Goal: Transaction & Acquisition: Book appointment/travel/reservation

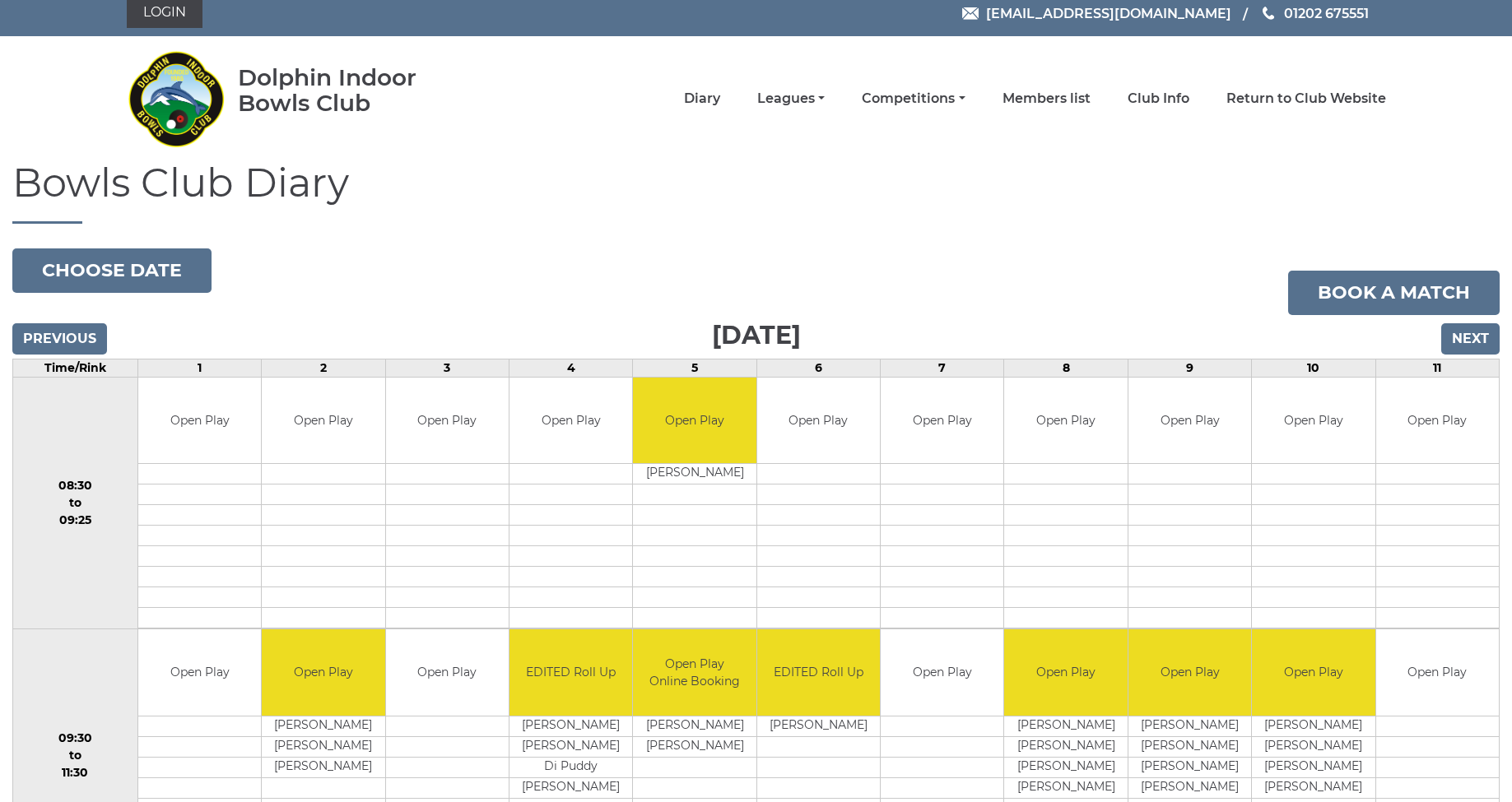
scroll to position [0, 1]
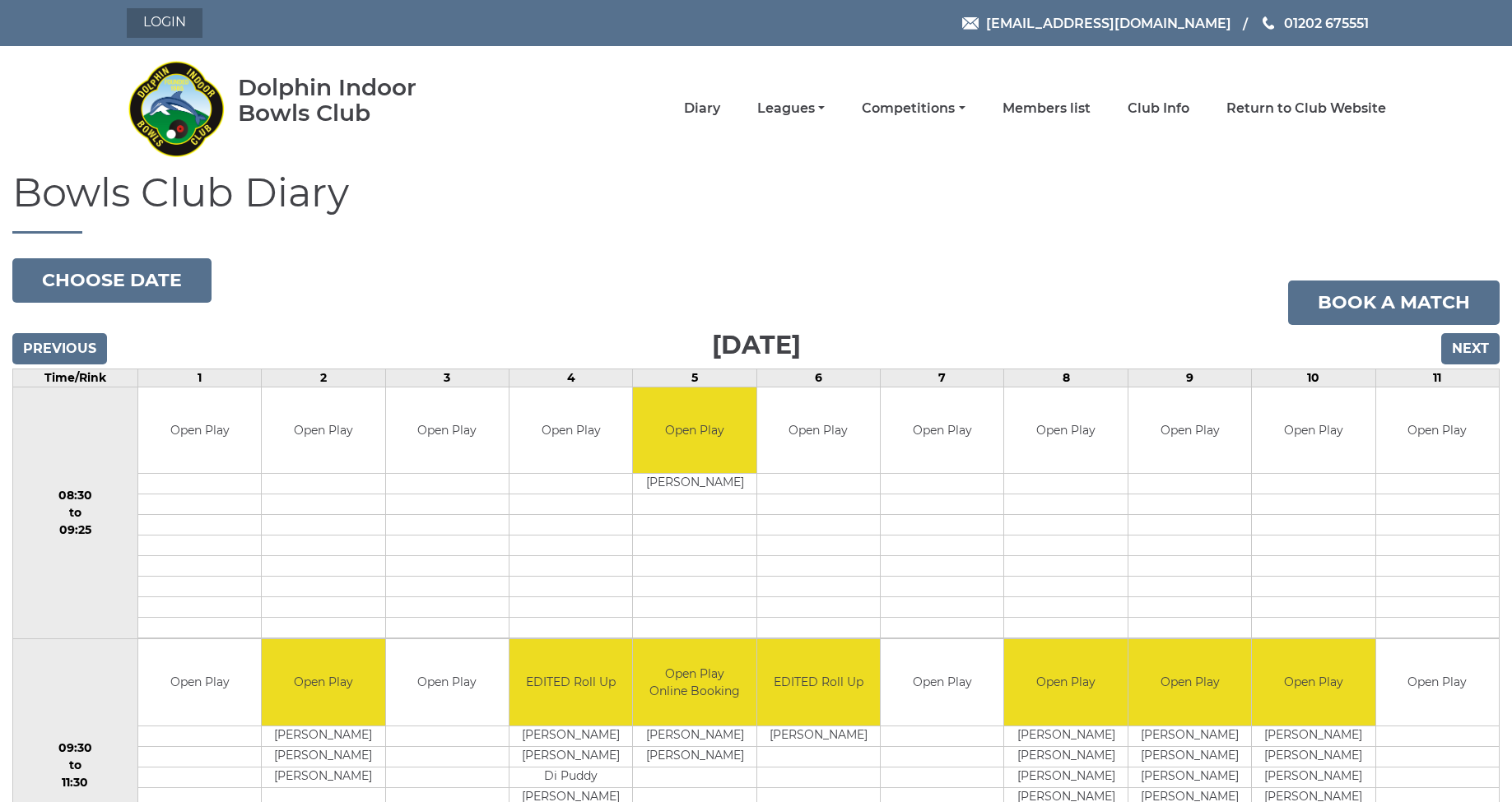
click at [169, 27] on link "Login" at bounding box center [165, 23] width 76 height 29
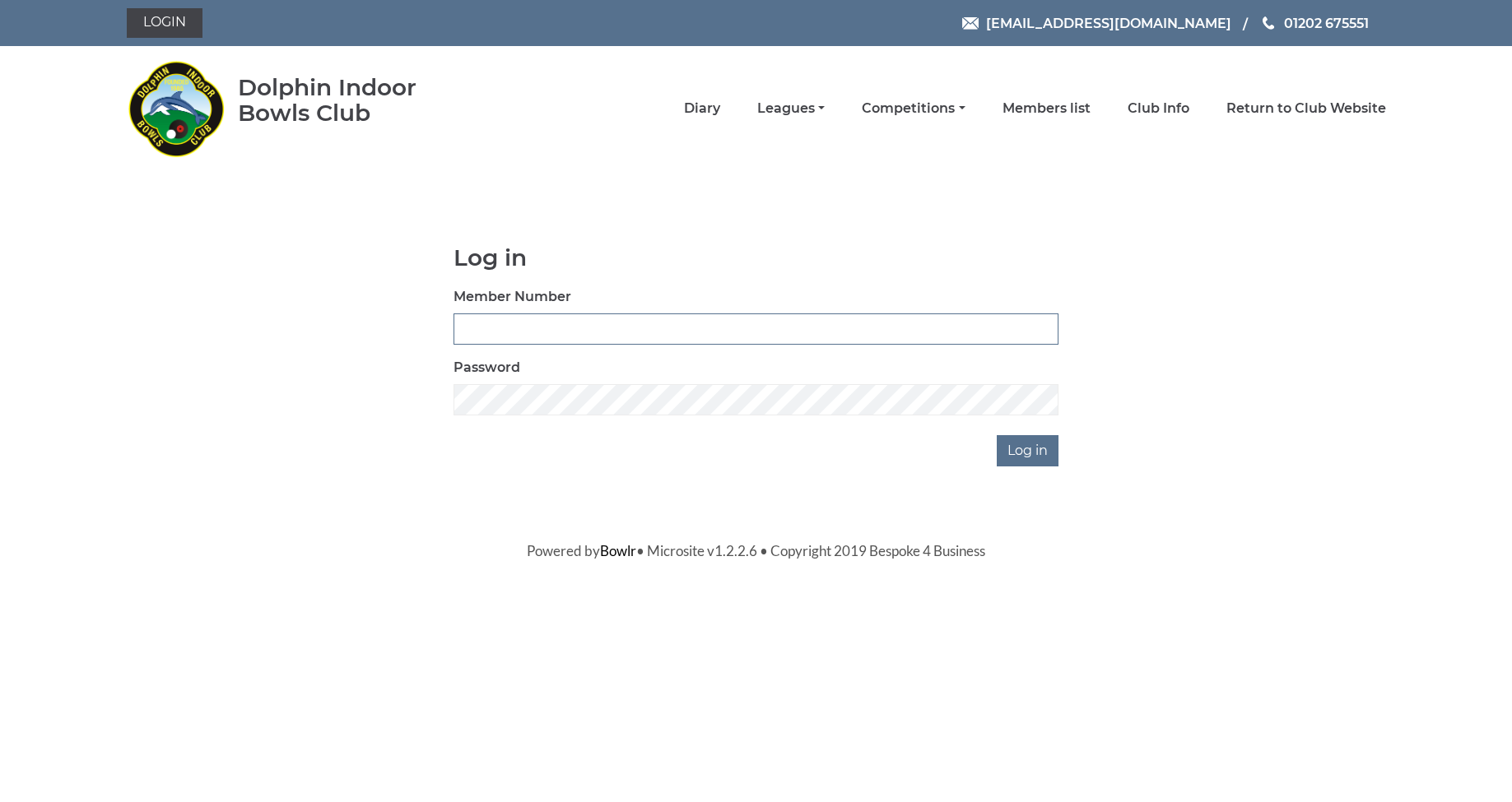
type input "3510"
click at [1022, 452] on input "Log in" at bounding box center [1027, 451] width 62 height 31
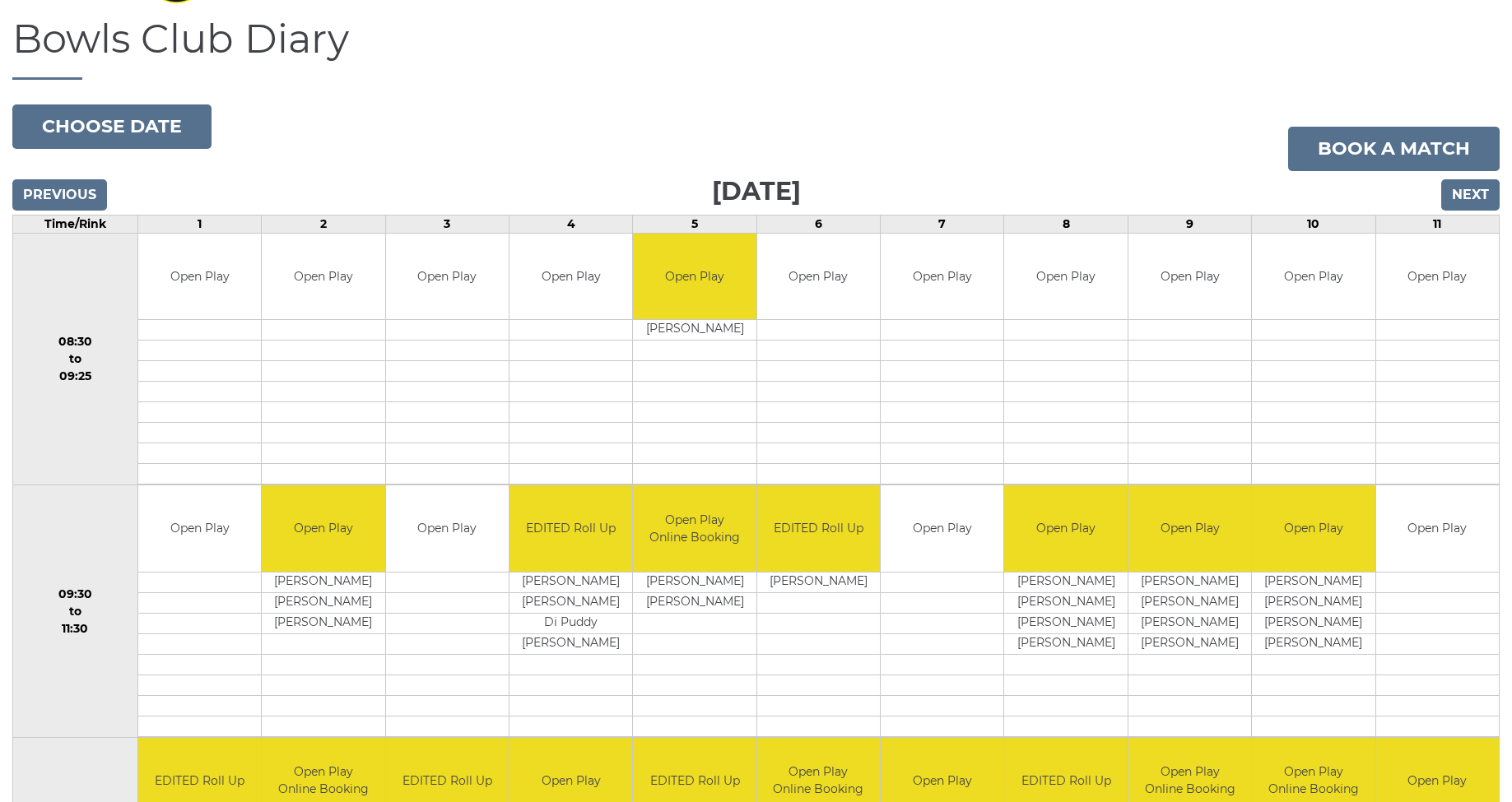
scroll to position [158, 0]
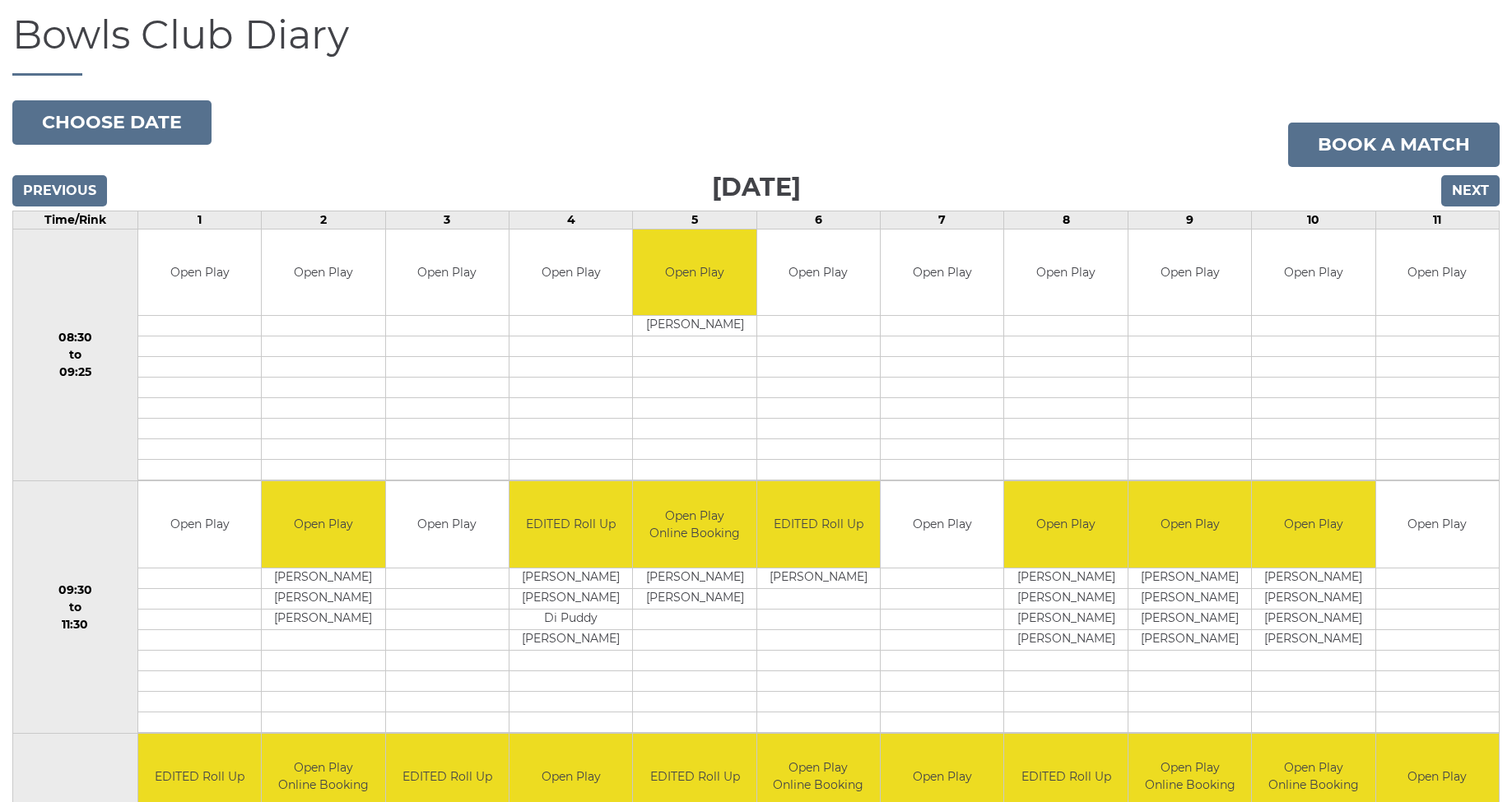
click at [1464, 198] on input "Next" at bounding box center [1471, 190] width 59 height 31
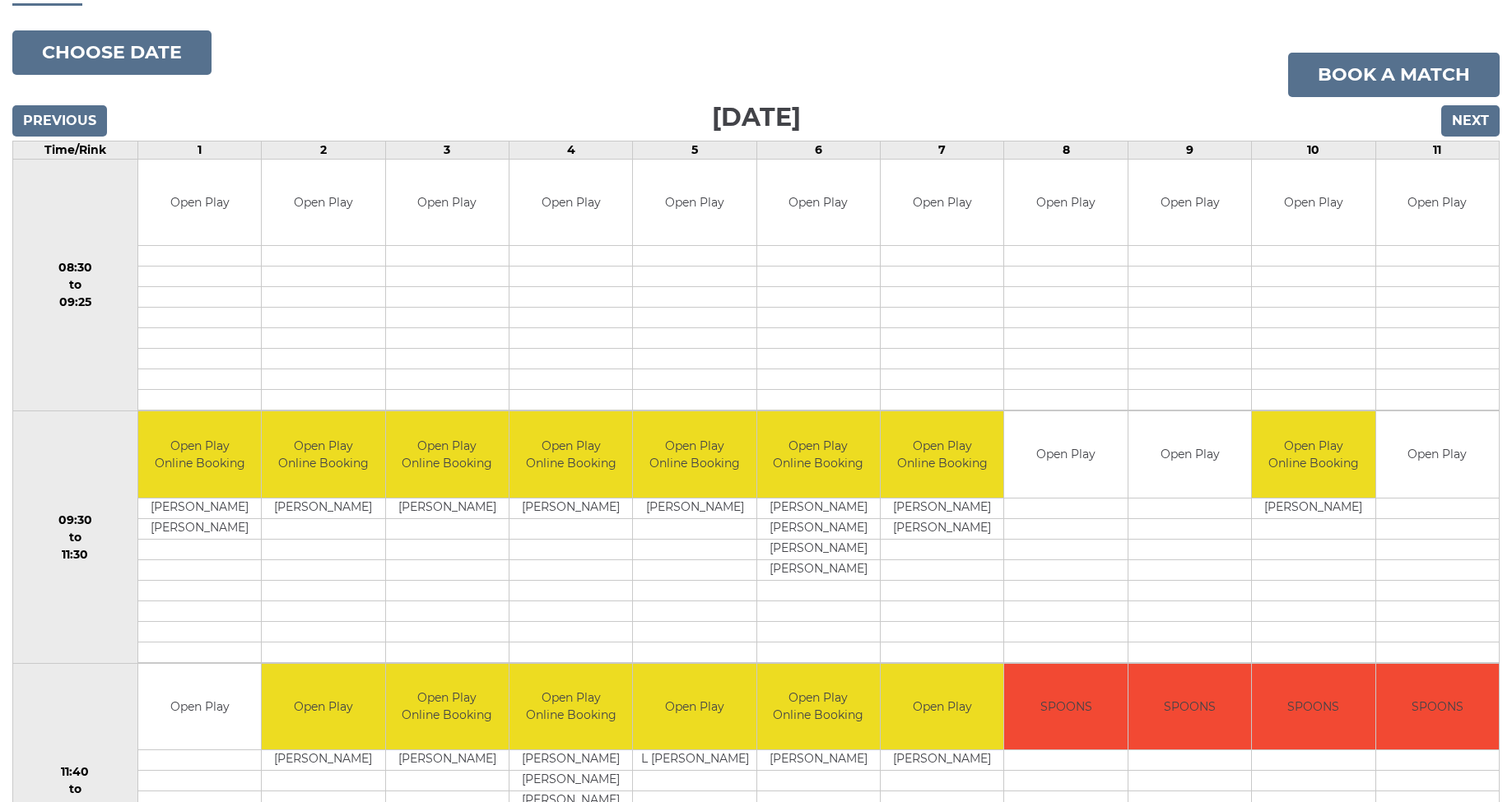
scroll to position [229, 0]
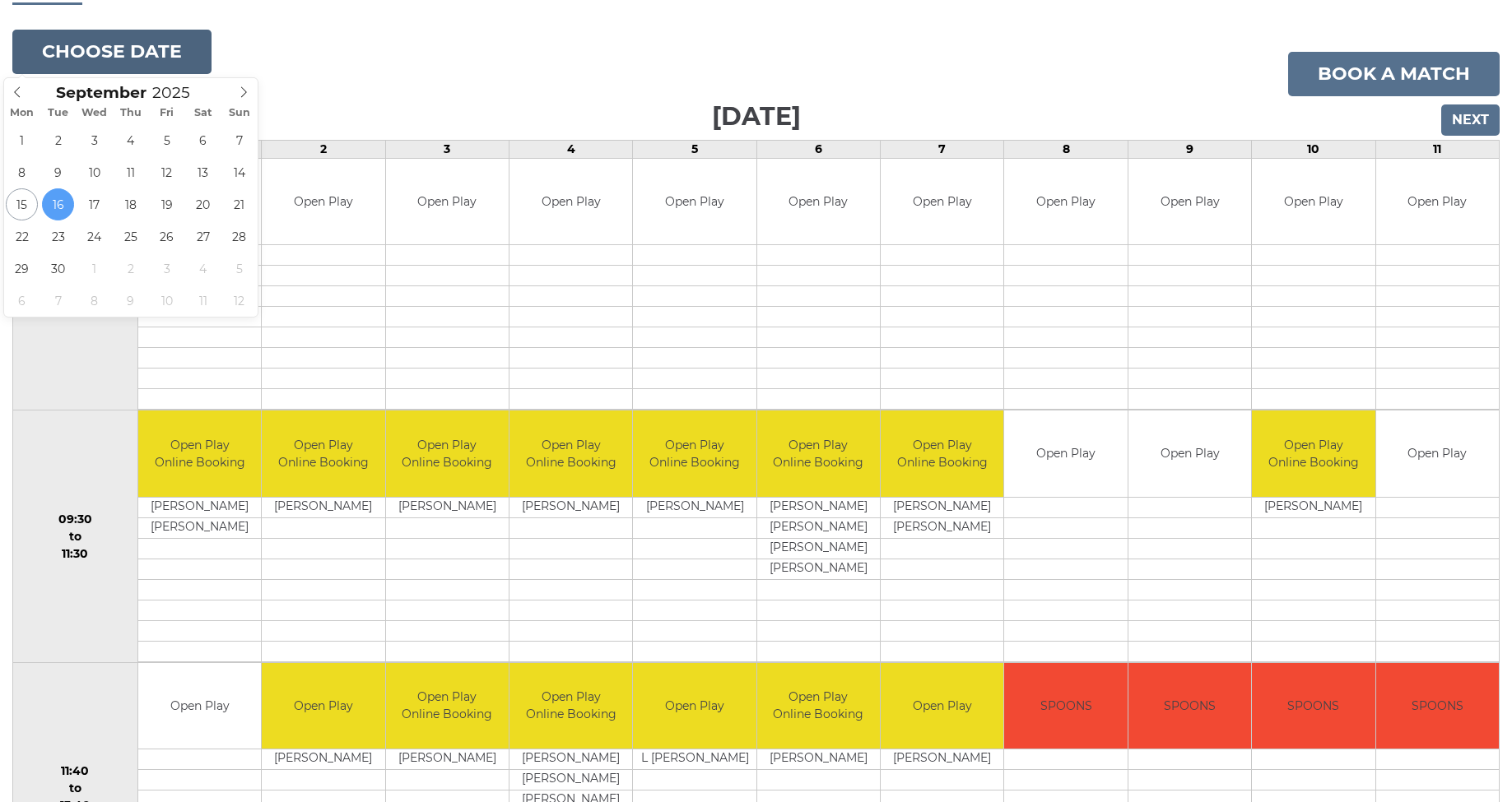
click at [129, 57] on button "Choose date" at bounding box center [112, 51] width 199 height 45
type input "2025-09-17"
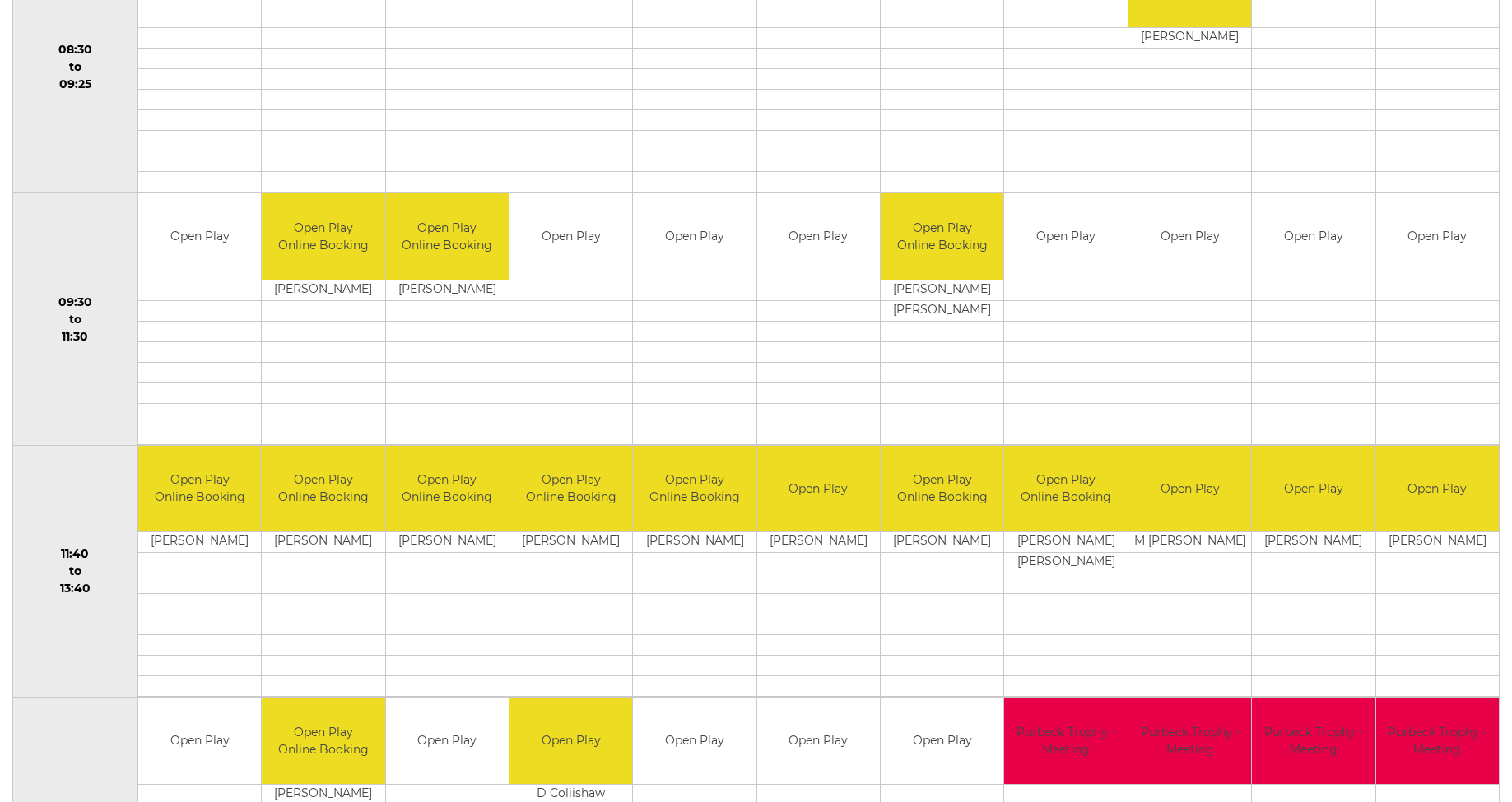
scroll to position [448, 0]
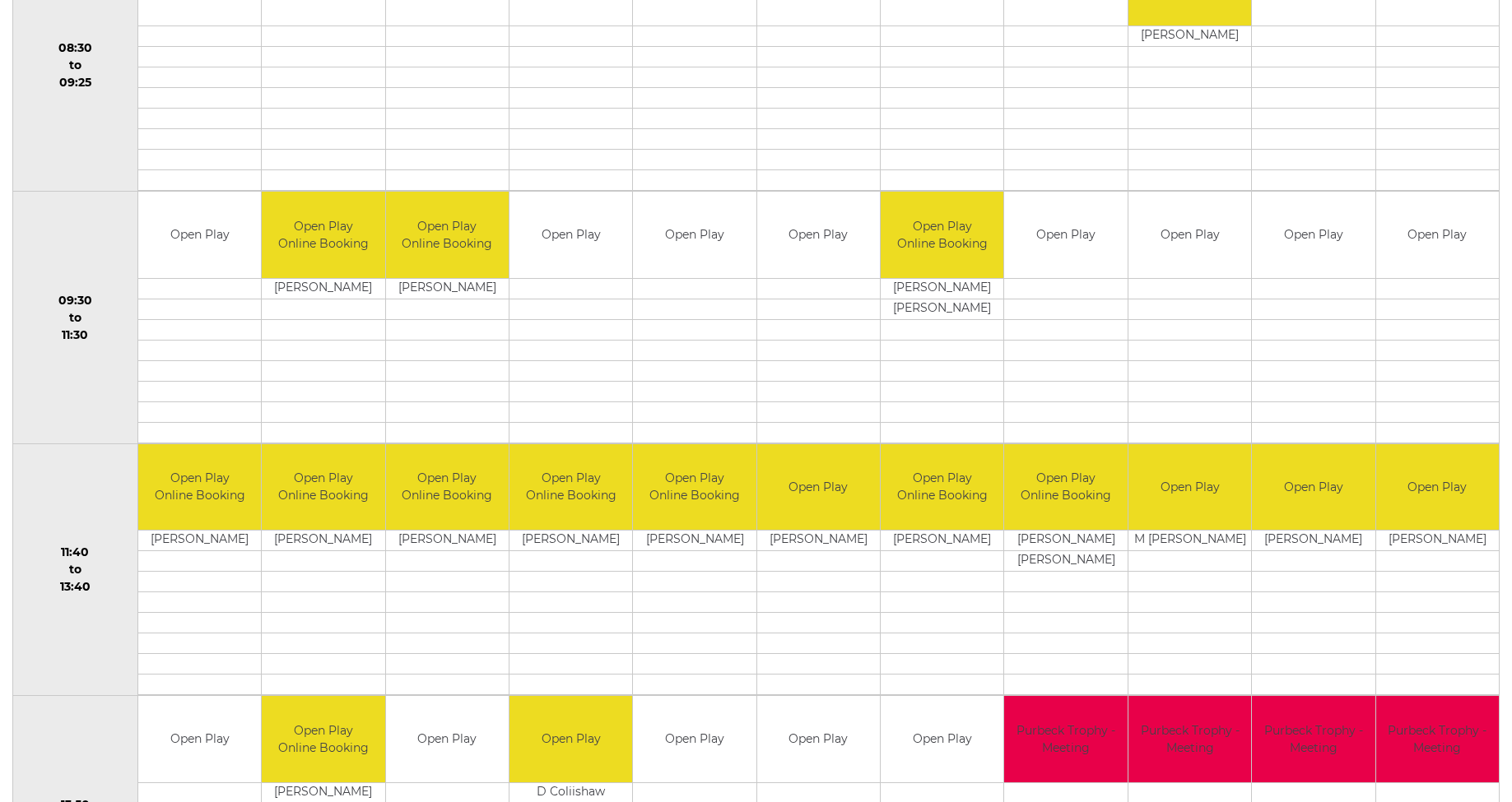
click at [563, 285] on td at bounding box center [570, 289] width 122 height 21
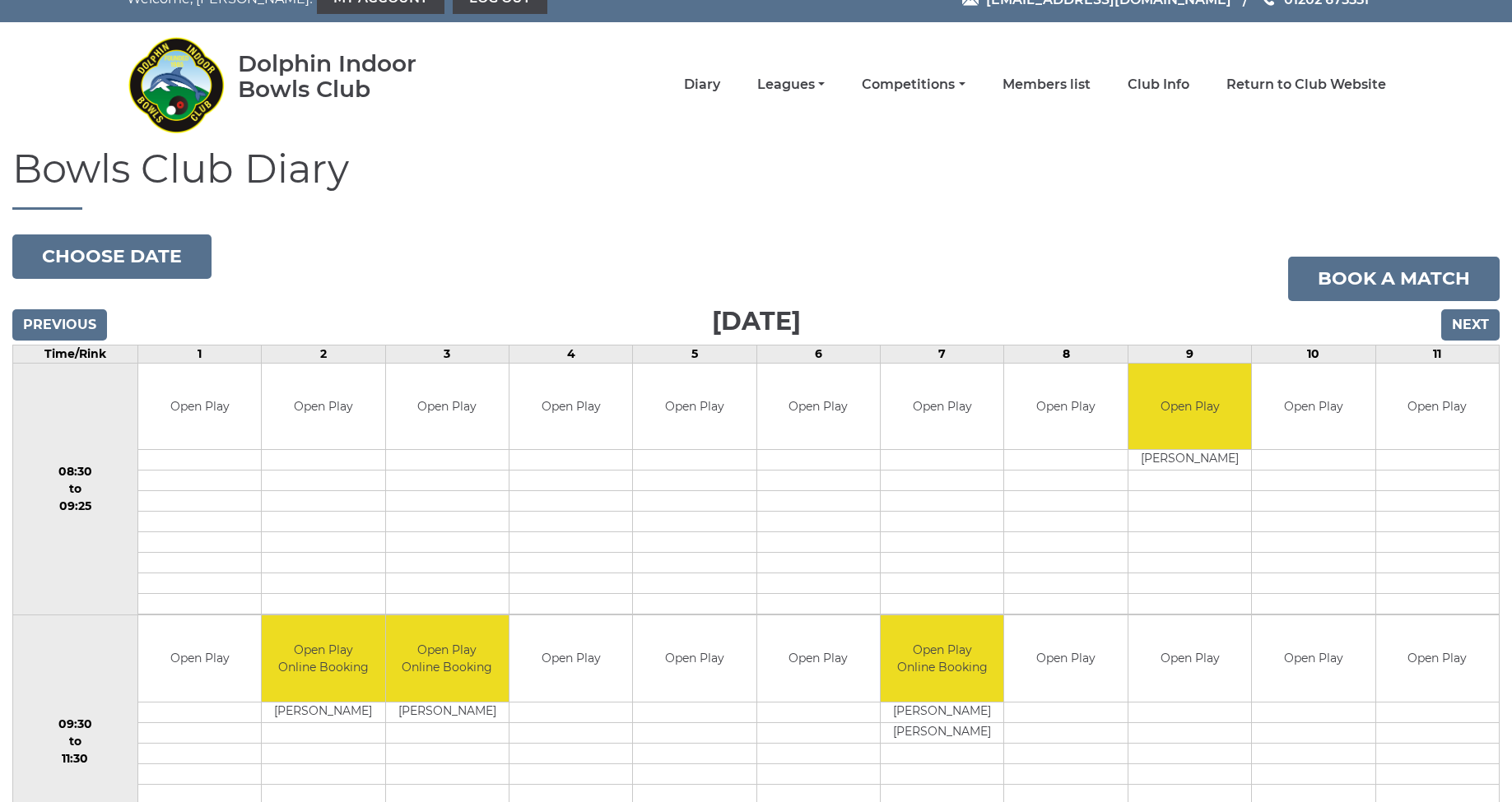
scroll to position [28, 0]
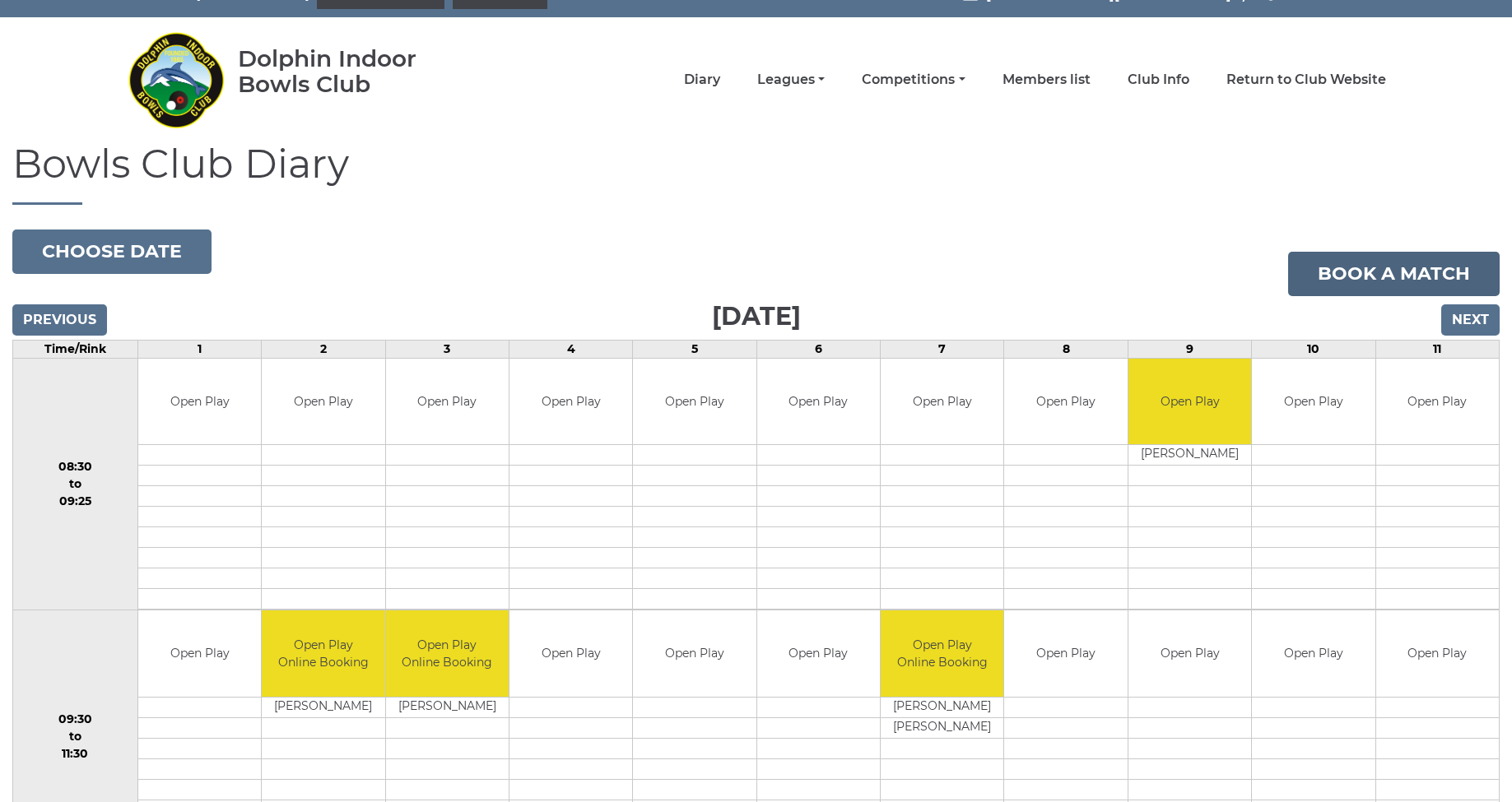
click at [1401, 270] on link "Book a match" at bounding box center [1394, 274] width 211 height 45
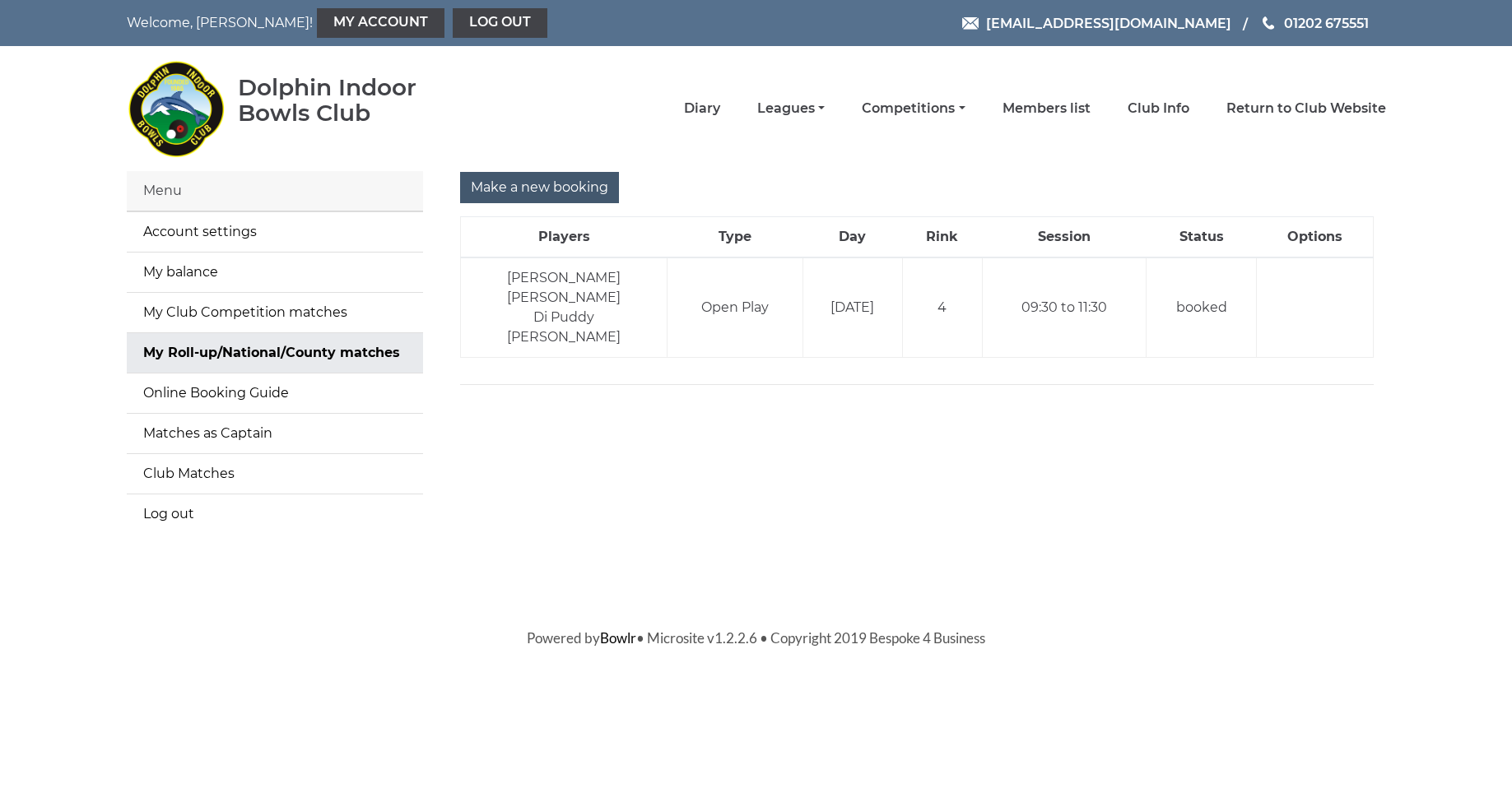
click at [534, 186] on input "Make a new booking" at bounding box center [540, 187] width 159 height 31
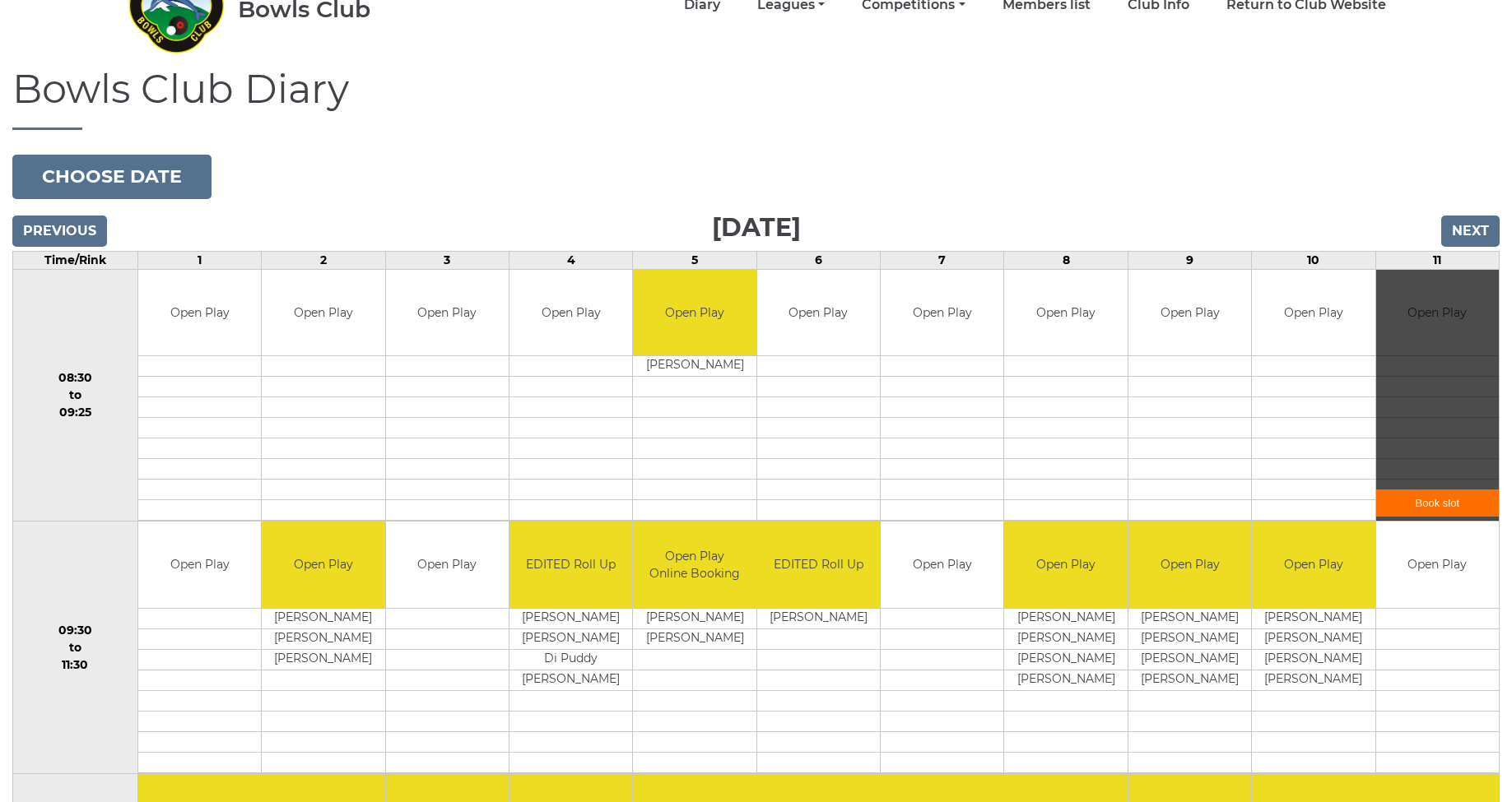
scroll to position [52, 0]
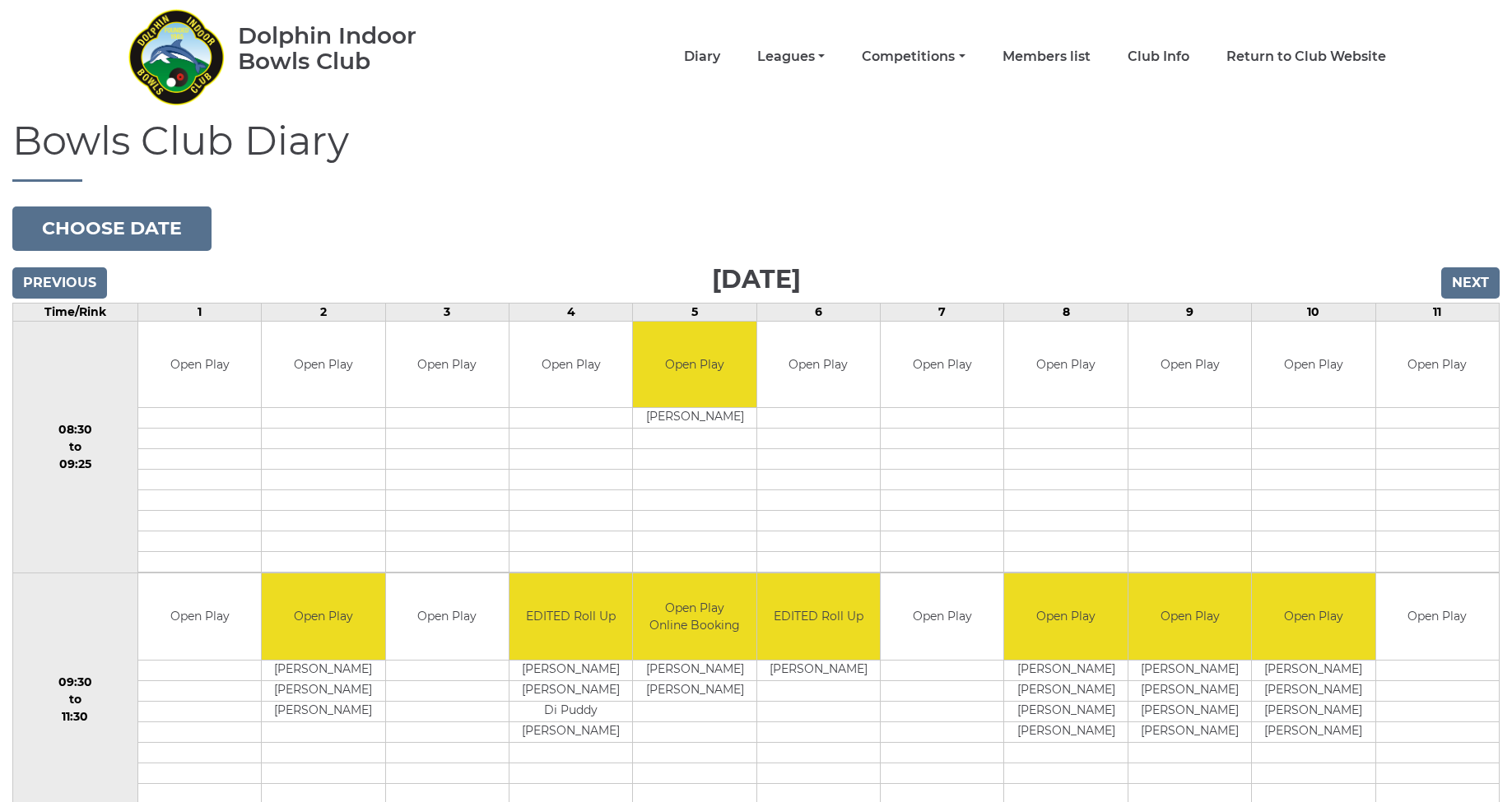
click at [1467, 286] on input "Next" at bounding box center [1471, 282] width 59 height 31
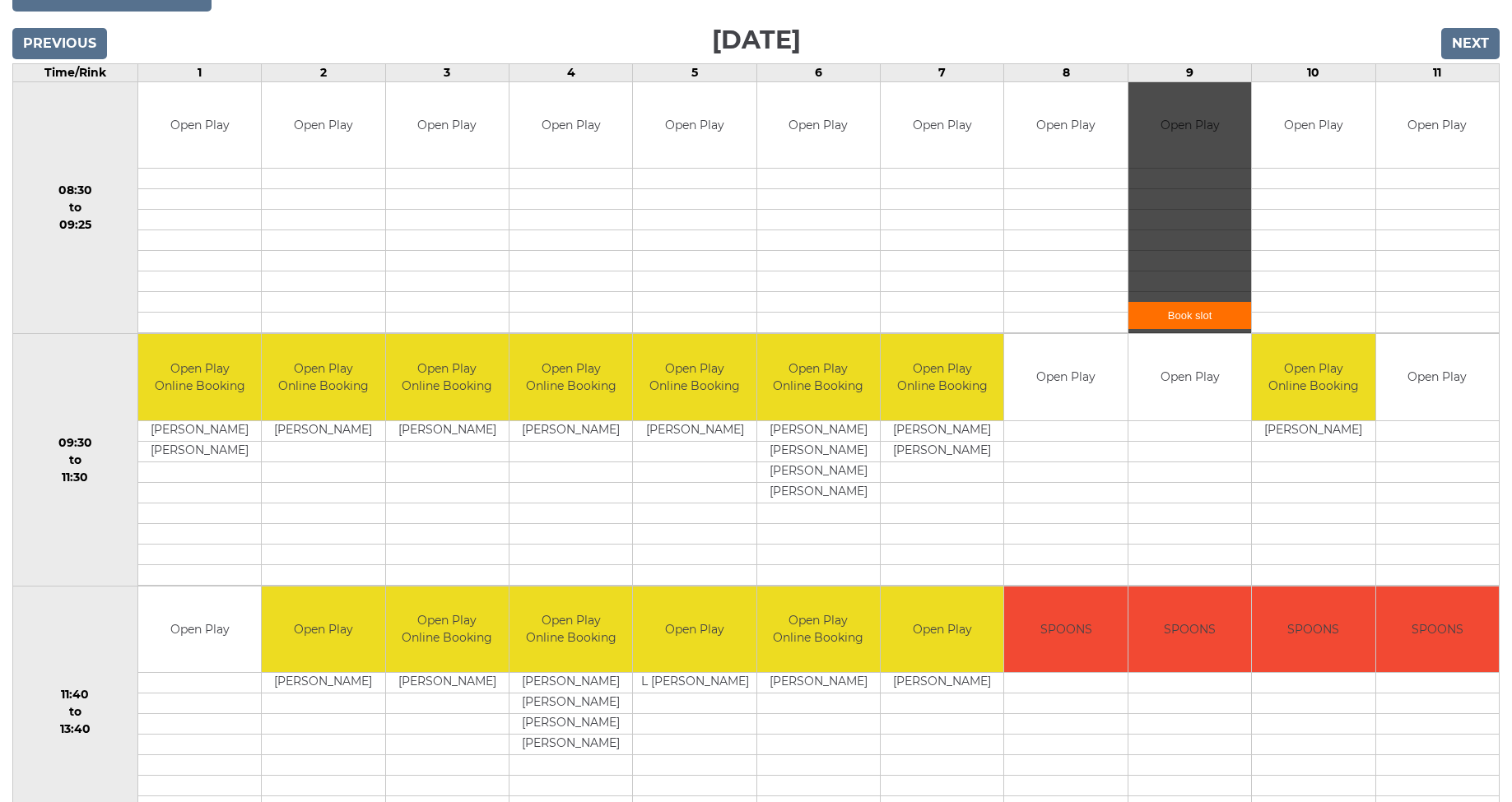
scroll to position [298, 0]
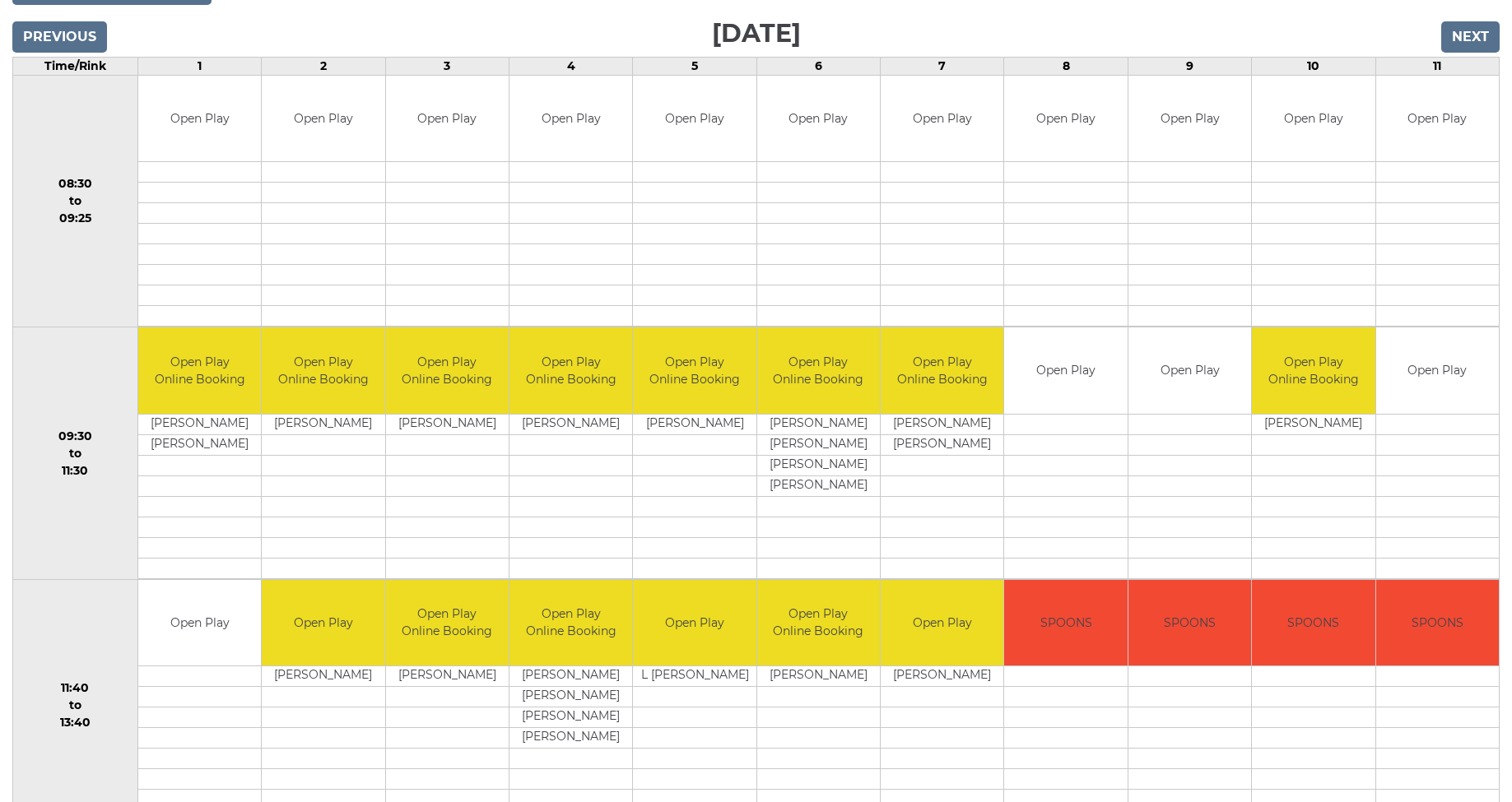
click at [1476, 42] on input "Next" at bounding box center [1471, 37] width 59 height 31
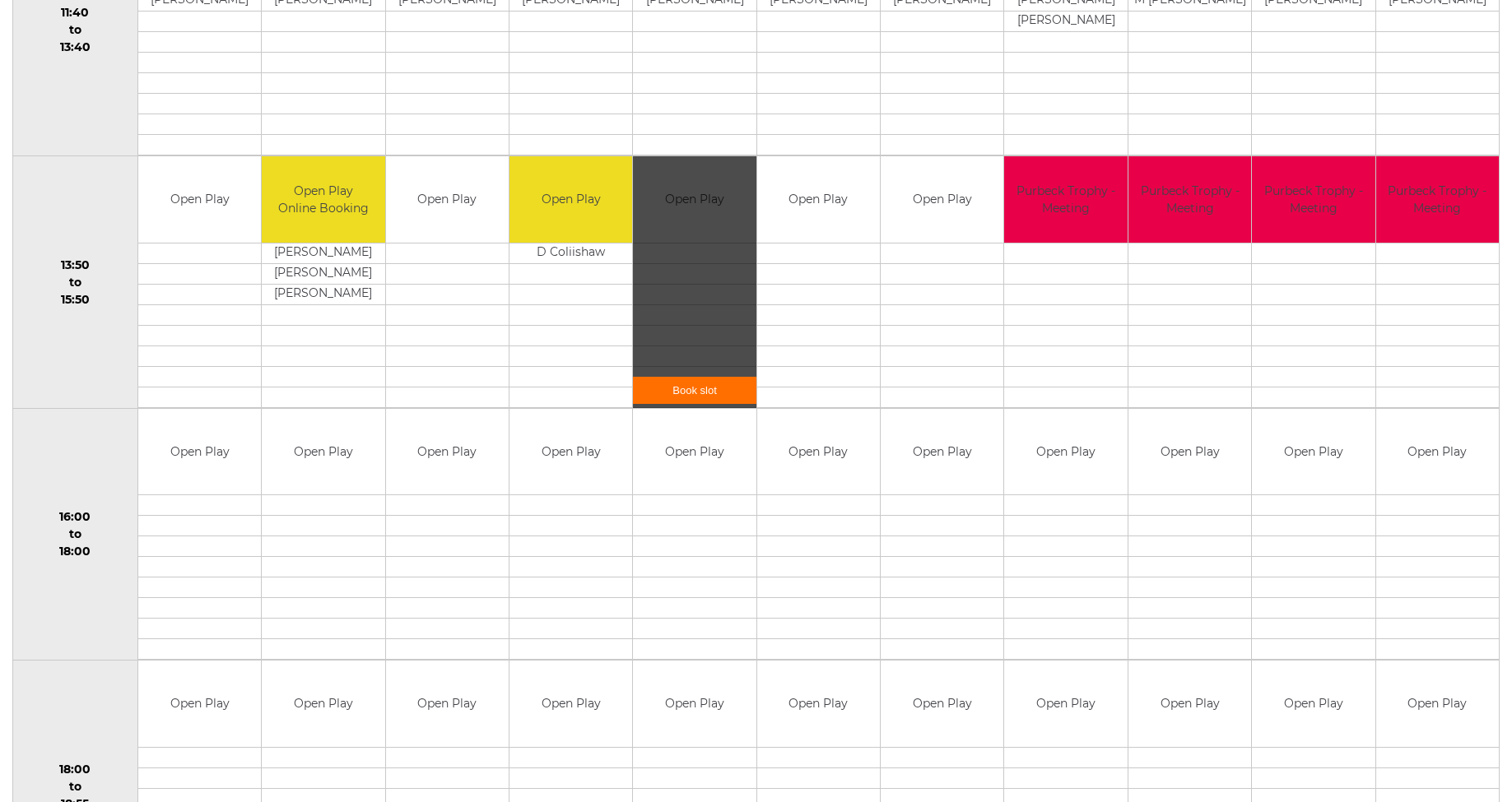
scroll to position [978, 0]
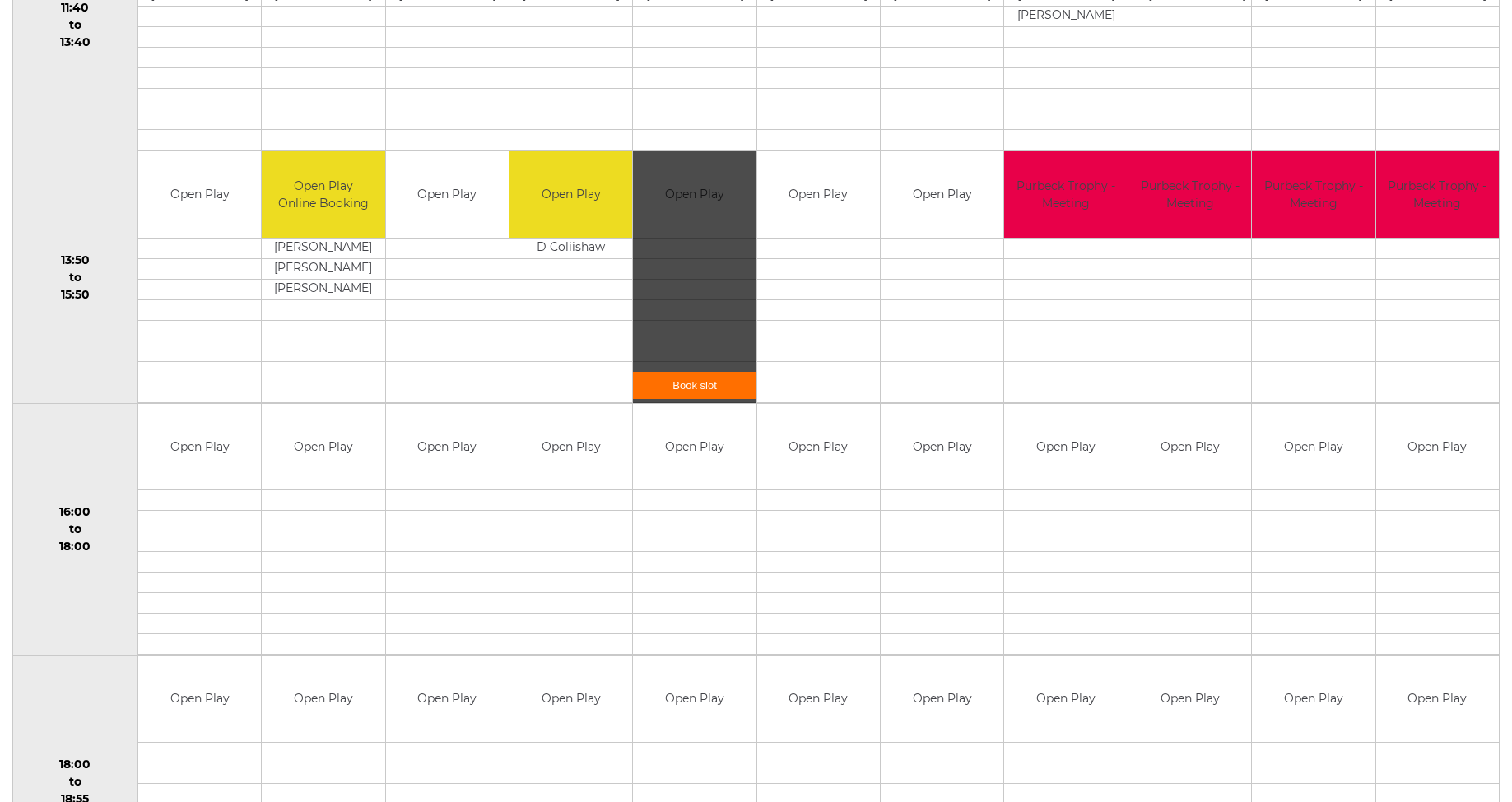
click at [703, 383] on link "Book slot" at bounding box center [693, 385] width 122 height 27
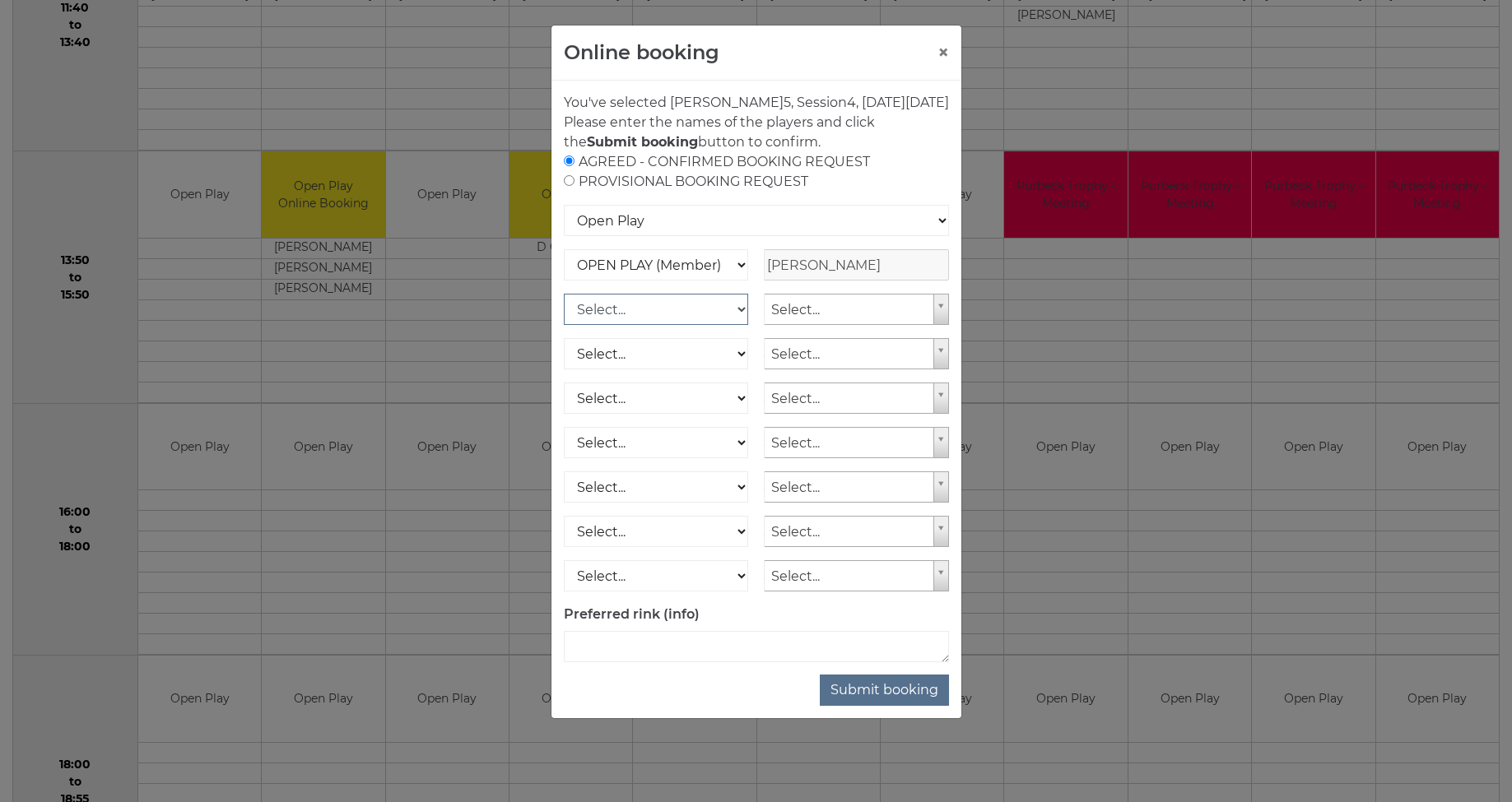
select select "1_12"
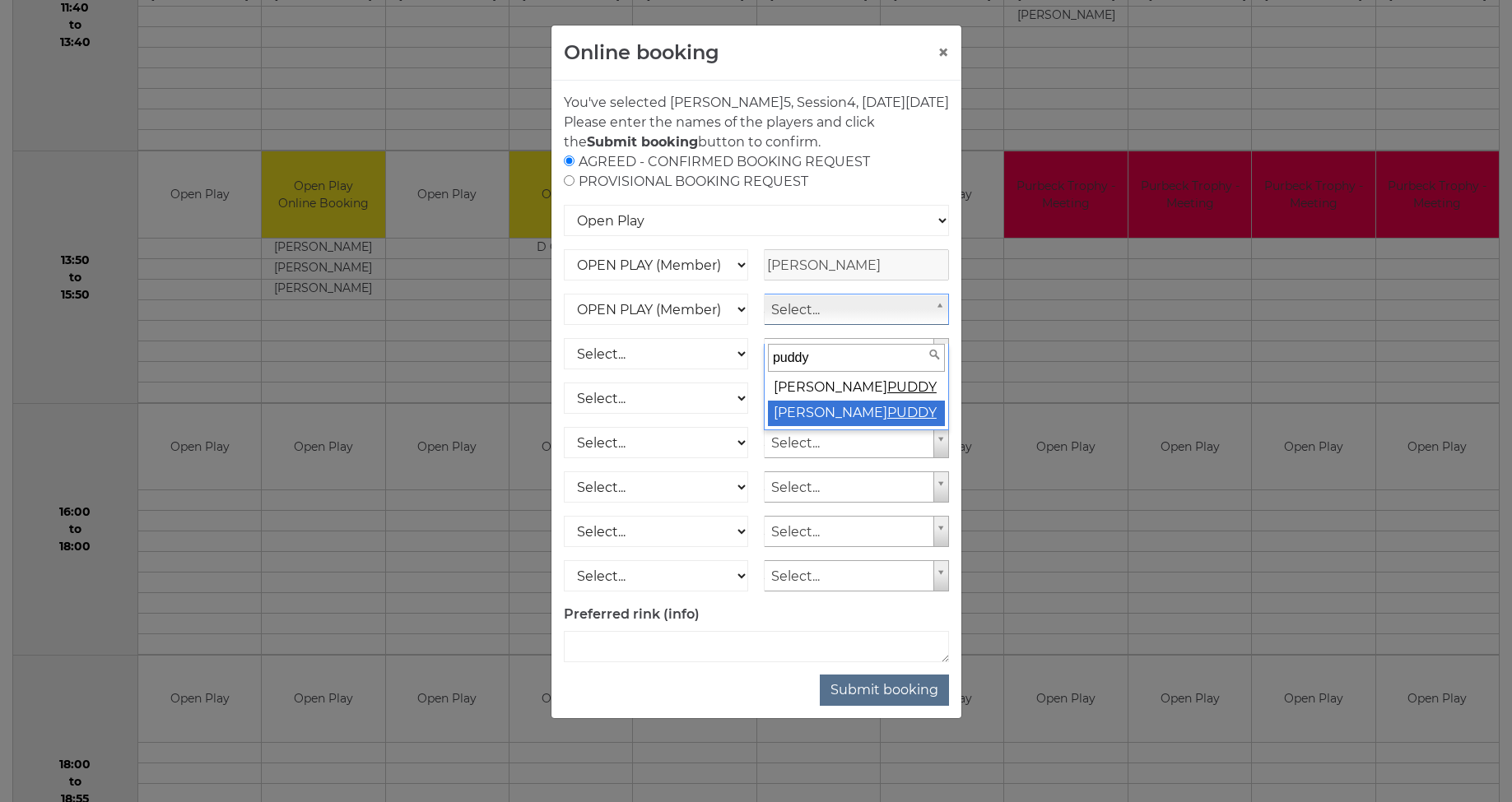
type input "puddy"
select select "1524"
click at [944, 53] on button "×" at bounding box center [944, 52] width 11 height 20
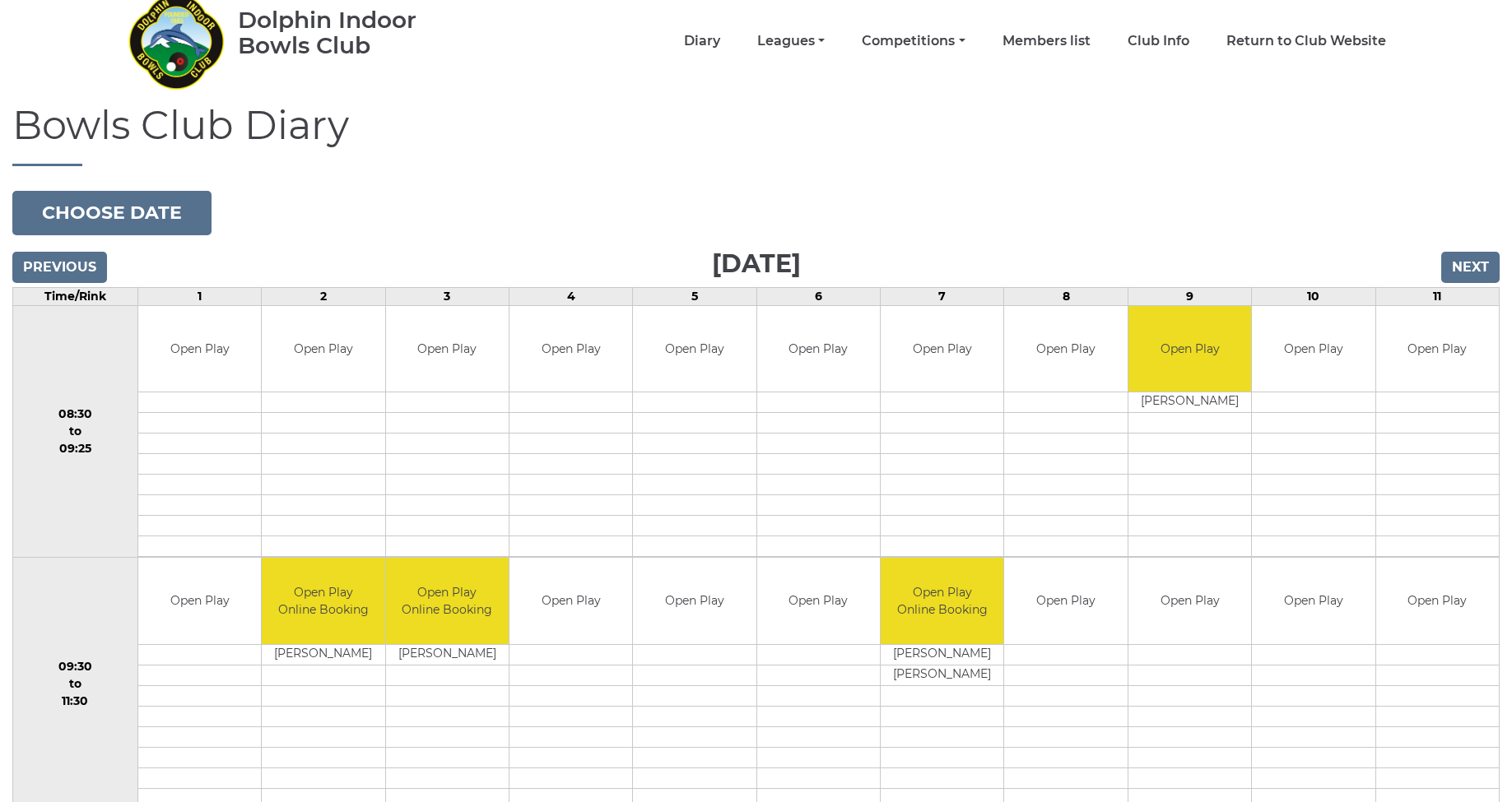
scroll to position [65, 0]
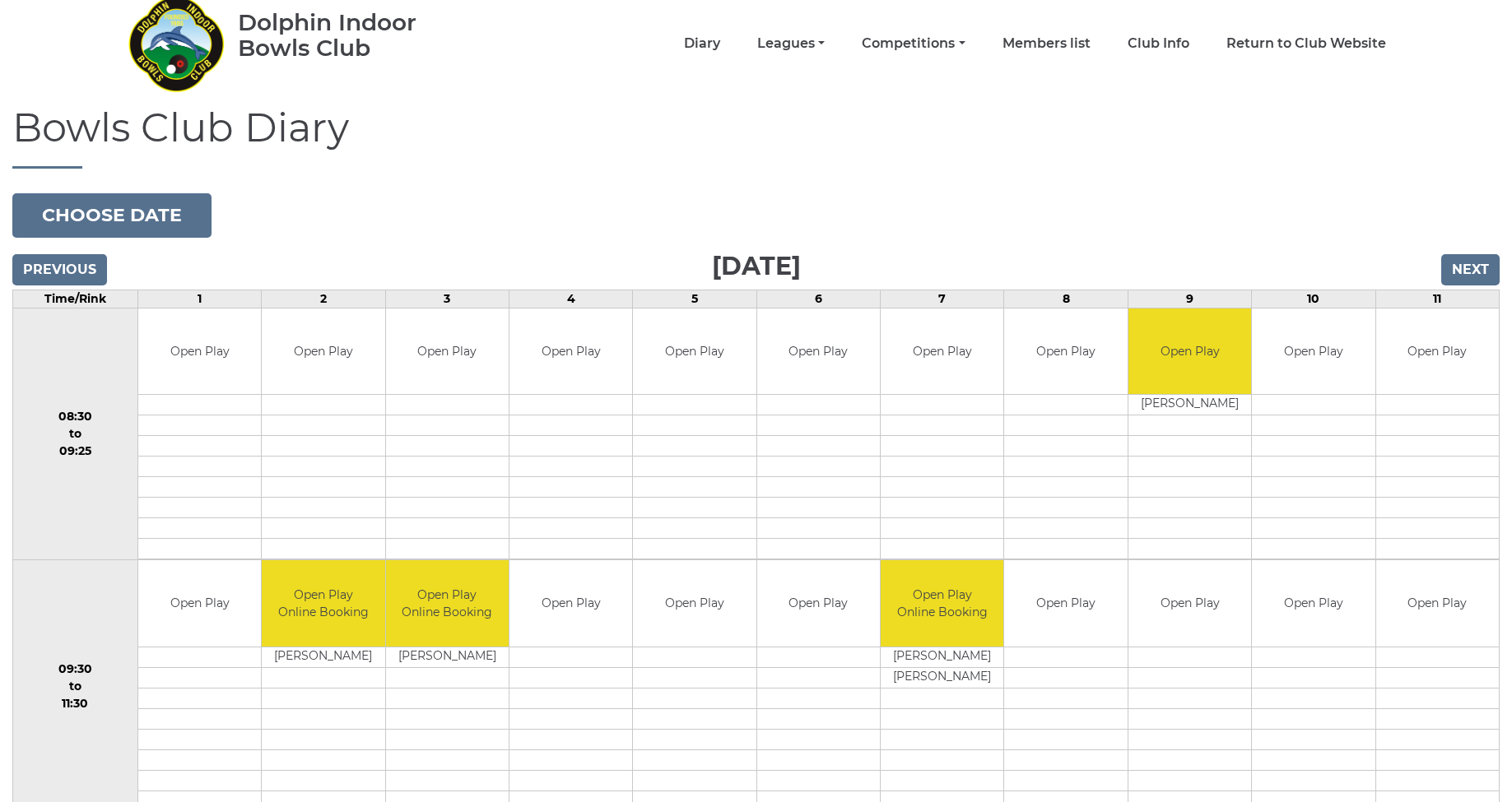
click at [1478, 267] on input "Next" at bounding box center [1471, 270] width 59 height 31
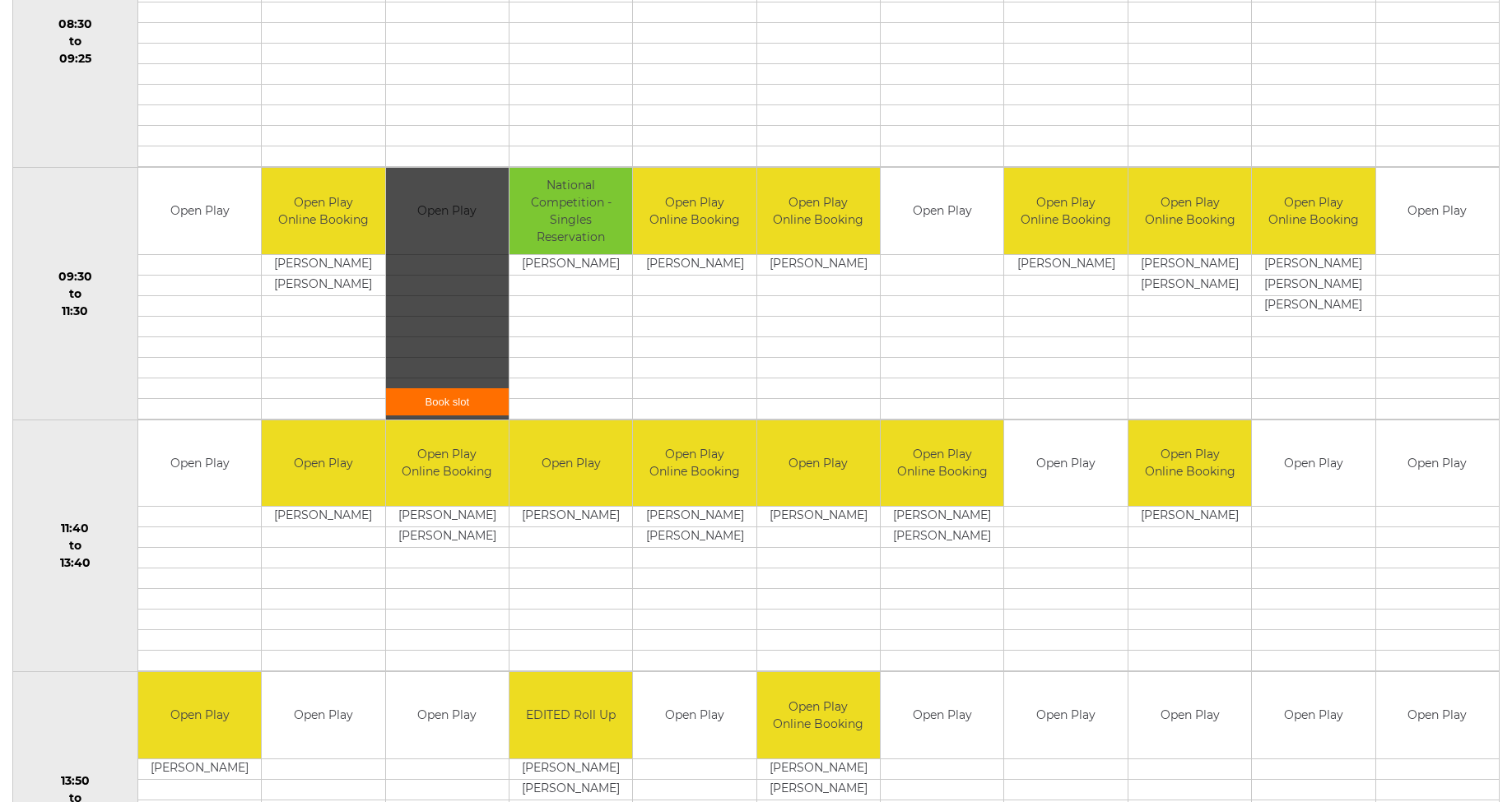
scroll to position [466, 0]
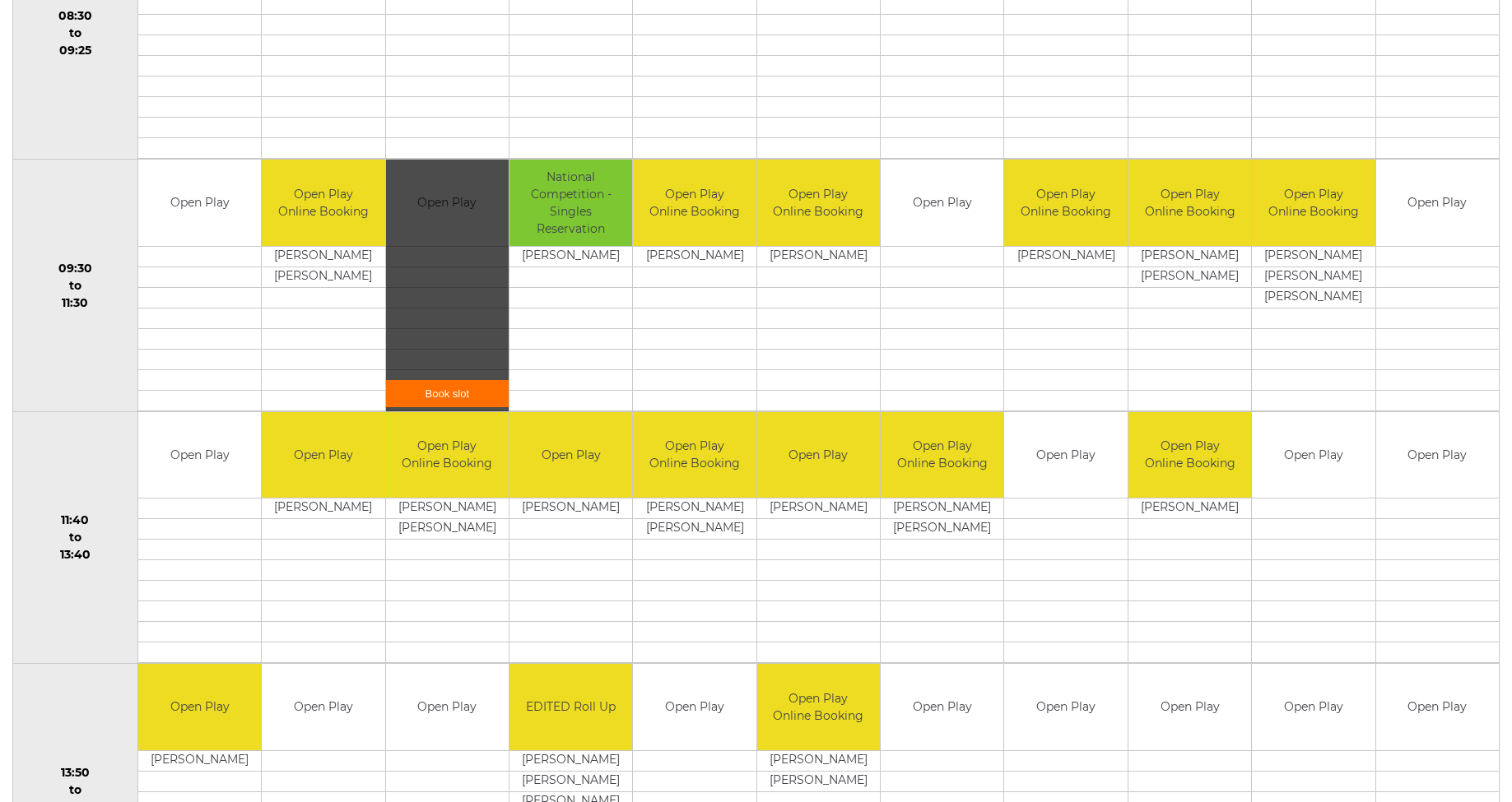
click at [449, 393] on link "Book slot" at bounding box center [447, 393] width 122 height 27
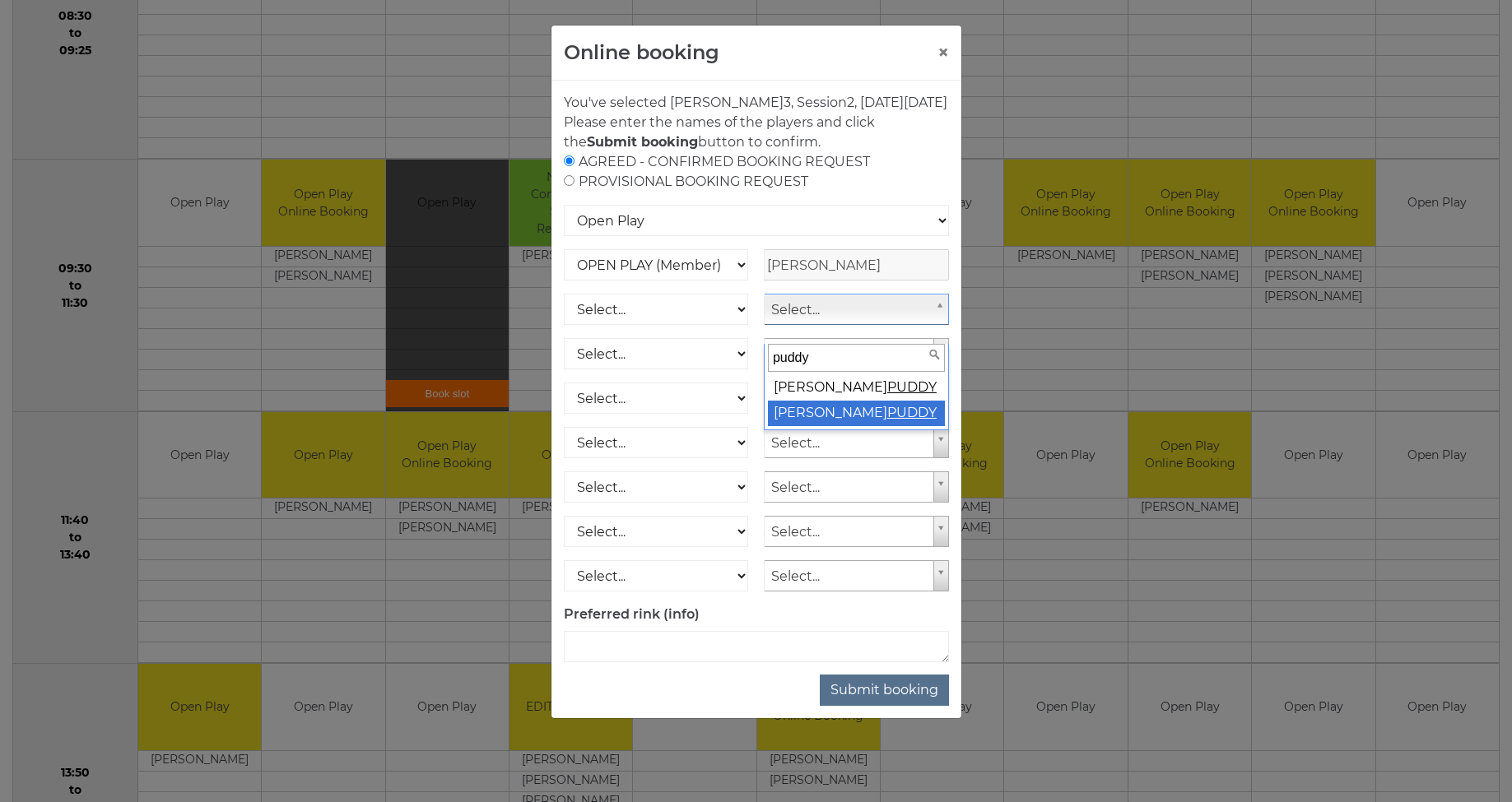
type input "puddy"
select select "1524"
select select "1_12"
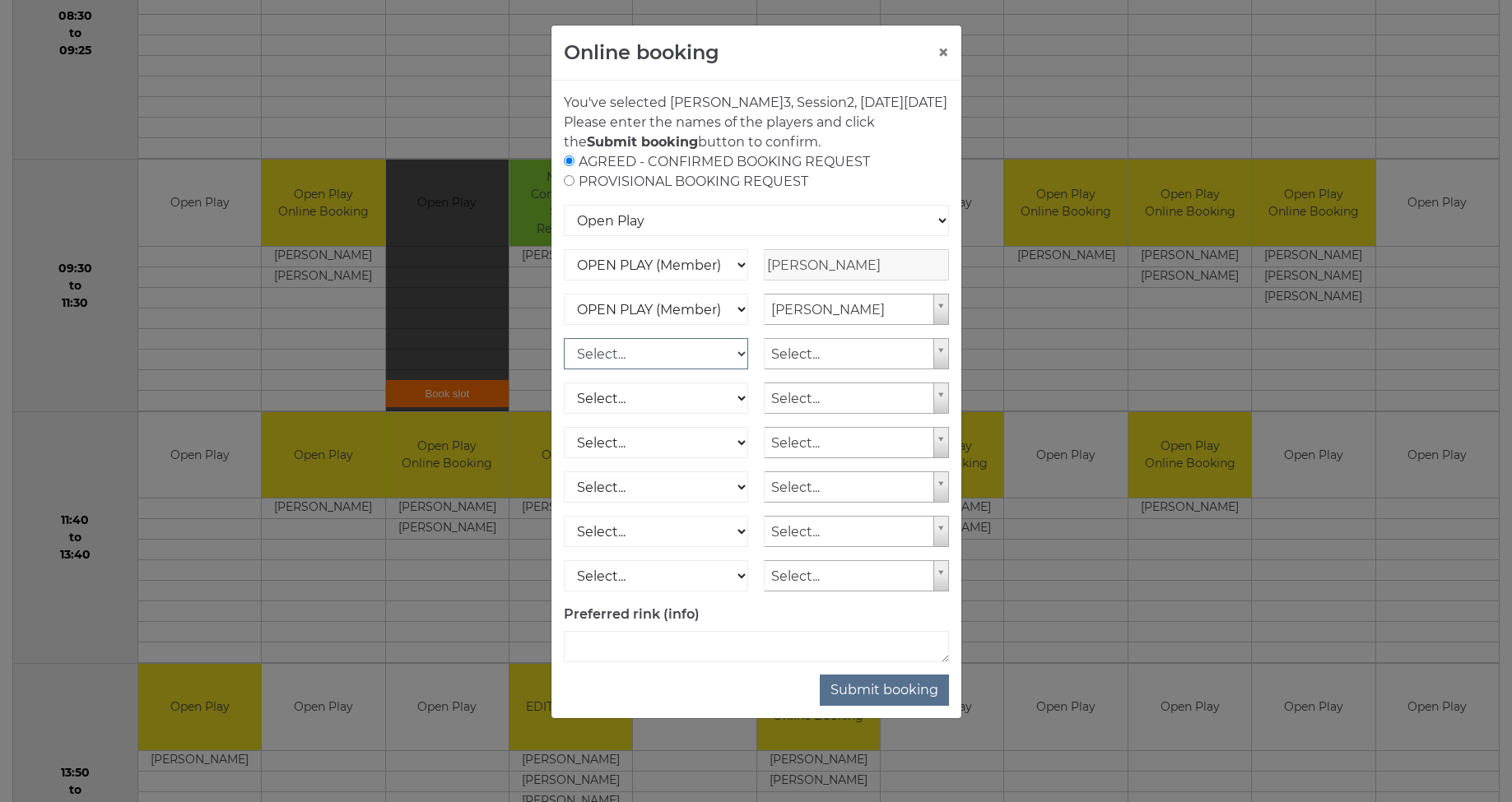
select select "1_12"
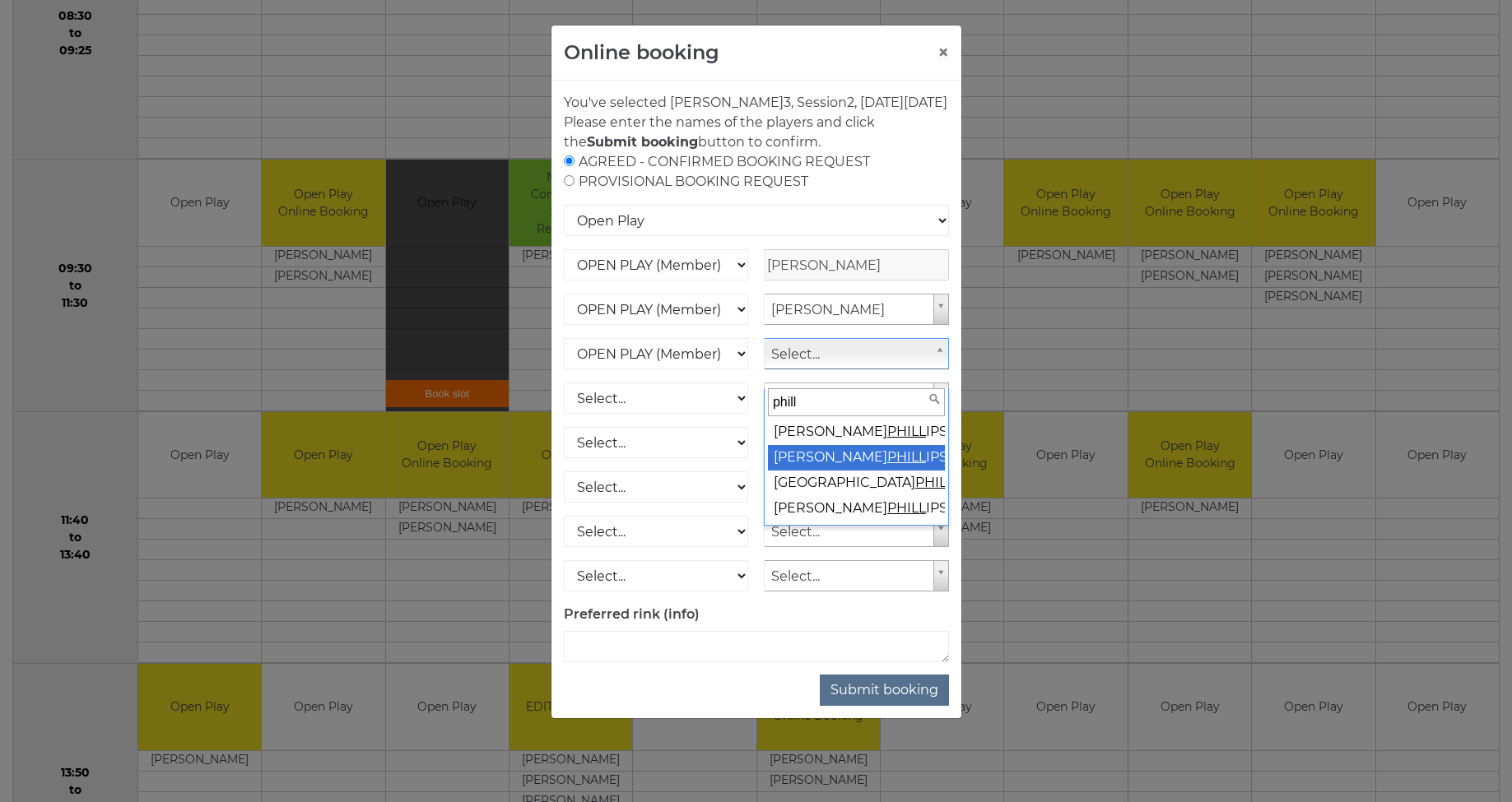
type input "phill"
select select "750"
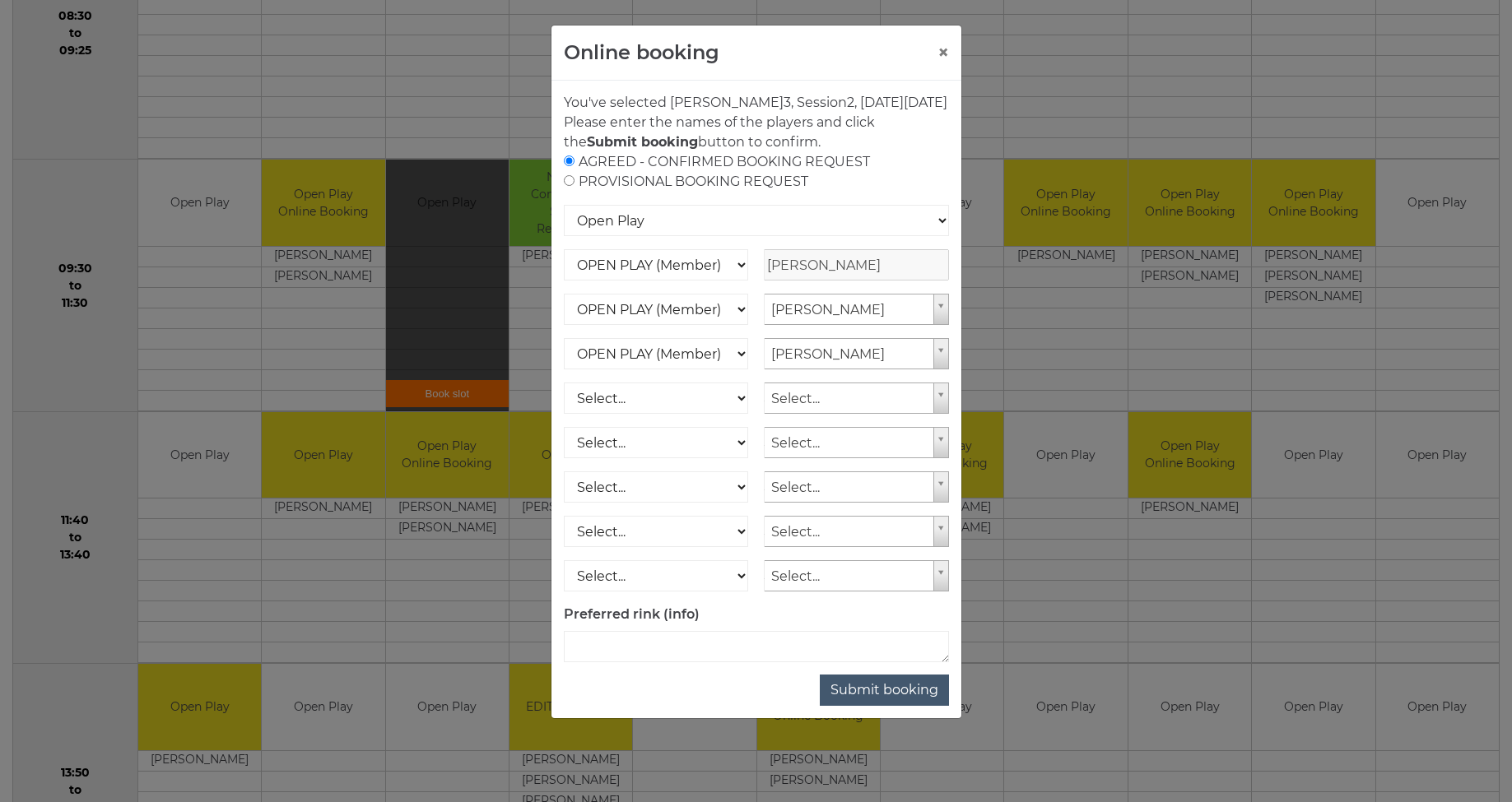
click at [891, 706] on button "Submit booking" at bounding box center [885, 690] width 129 height 31
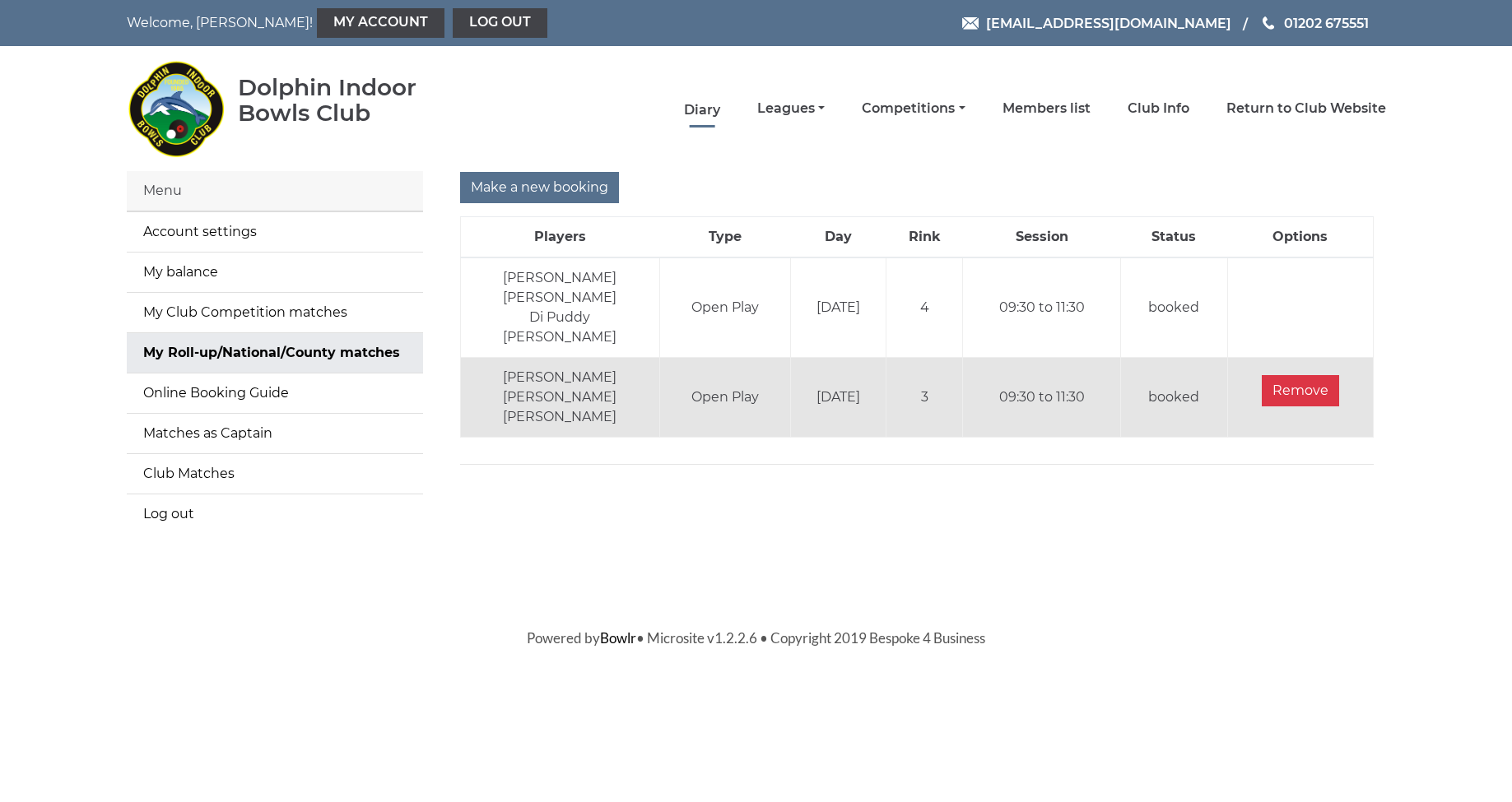
click at [720, 111] on link "Diary" at bounding box center [702, 110] width 36 height 18
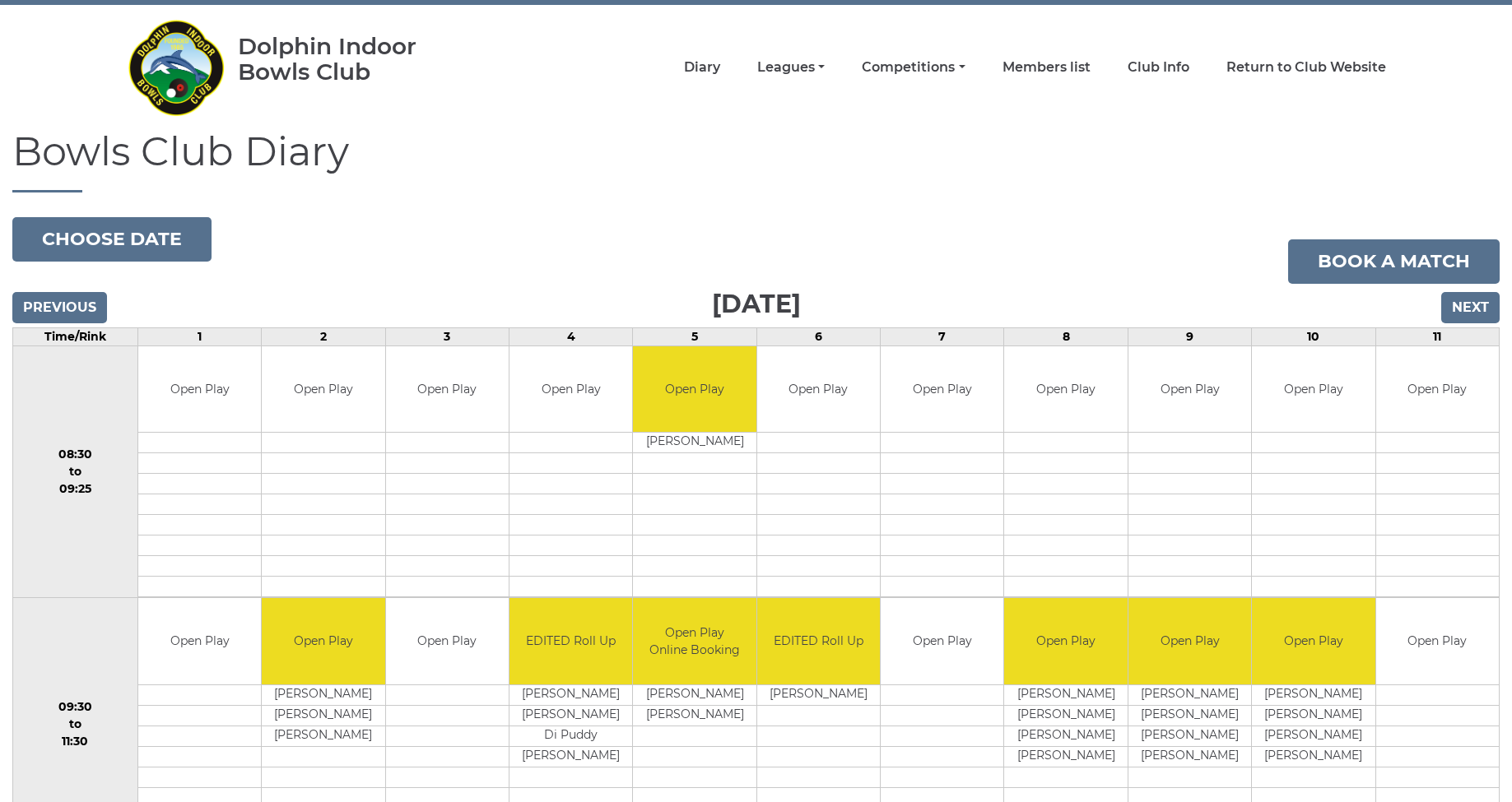
scroll to position [58, 0]
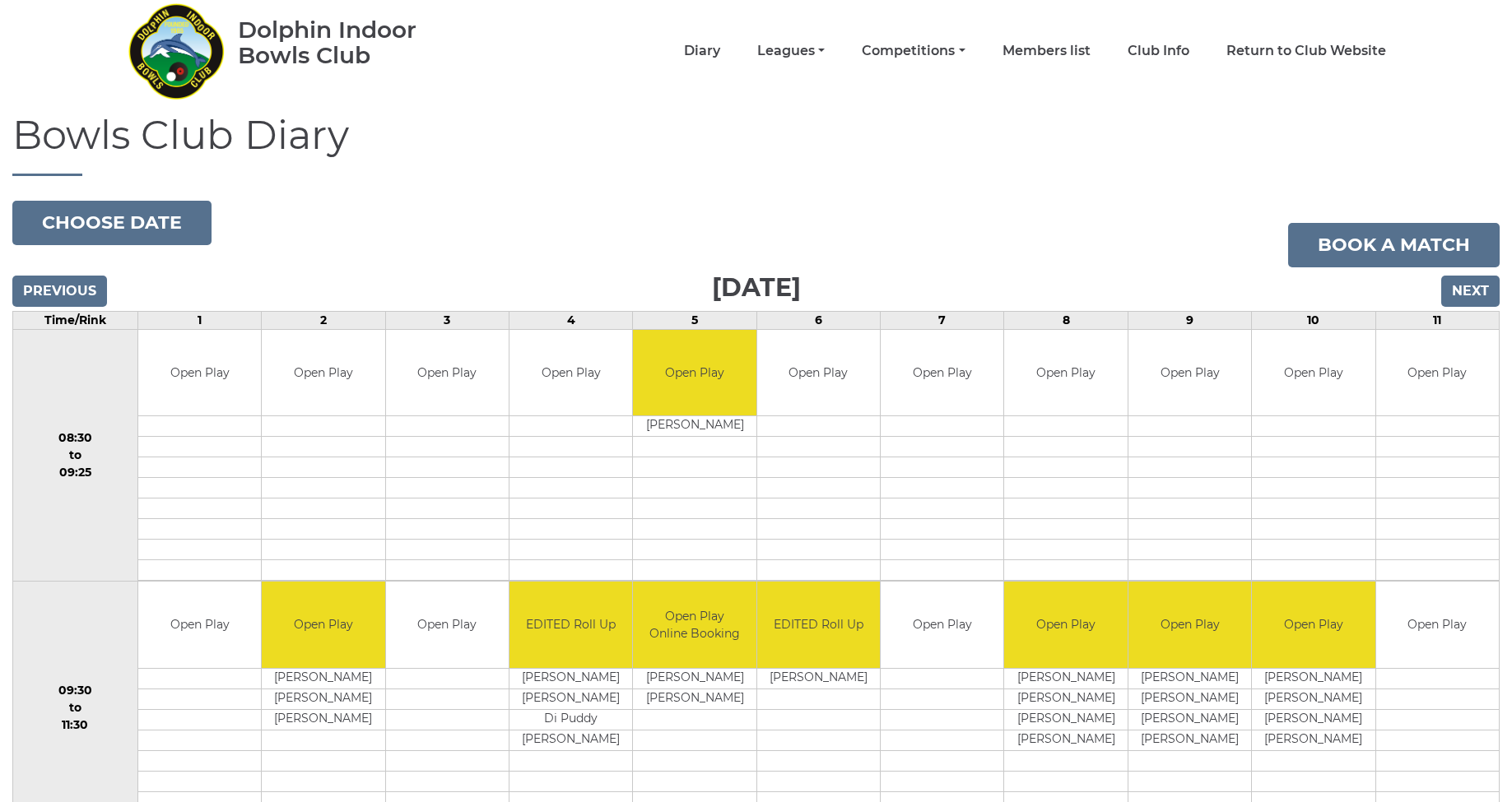
click at [1462, 296] on input "Next" at bounding box center [1471, 291] width 59 height 31
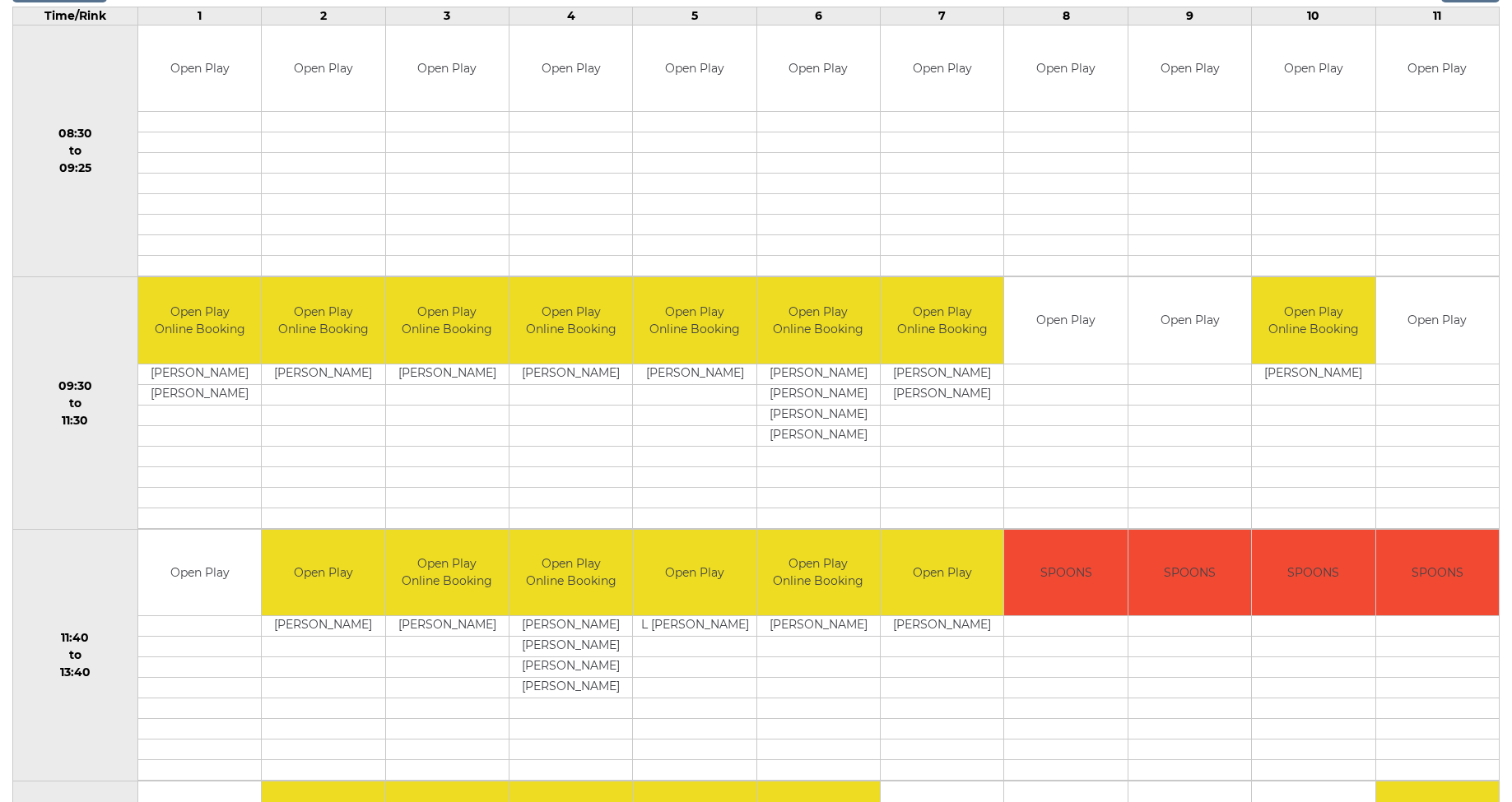
scroll to position [370, 0]
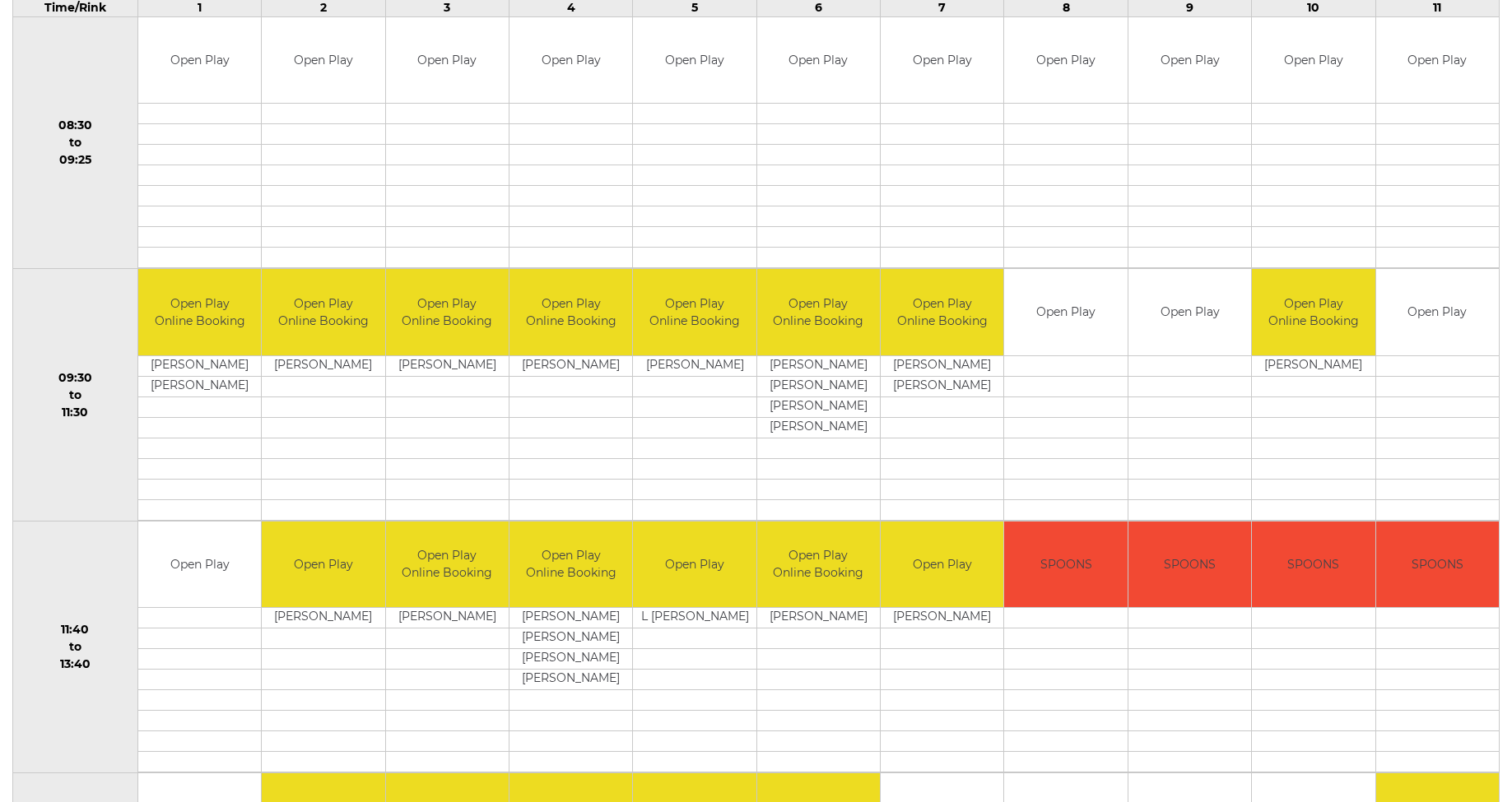
click at [198, 407] on td at bounding box center [199, 407] width 122 height 21
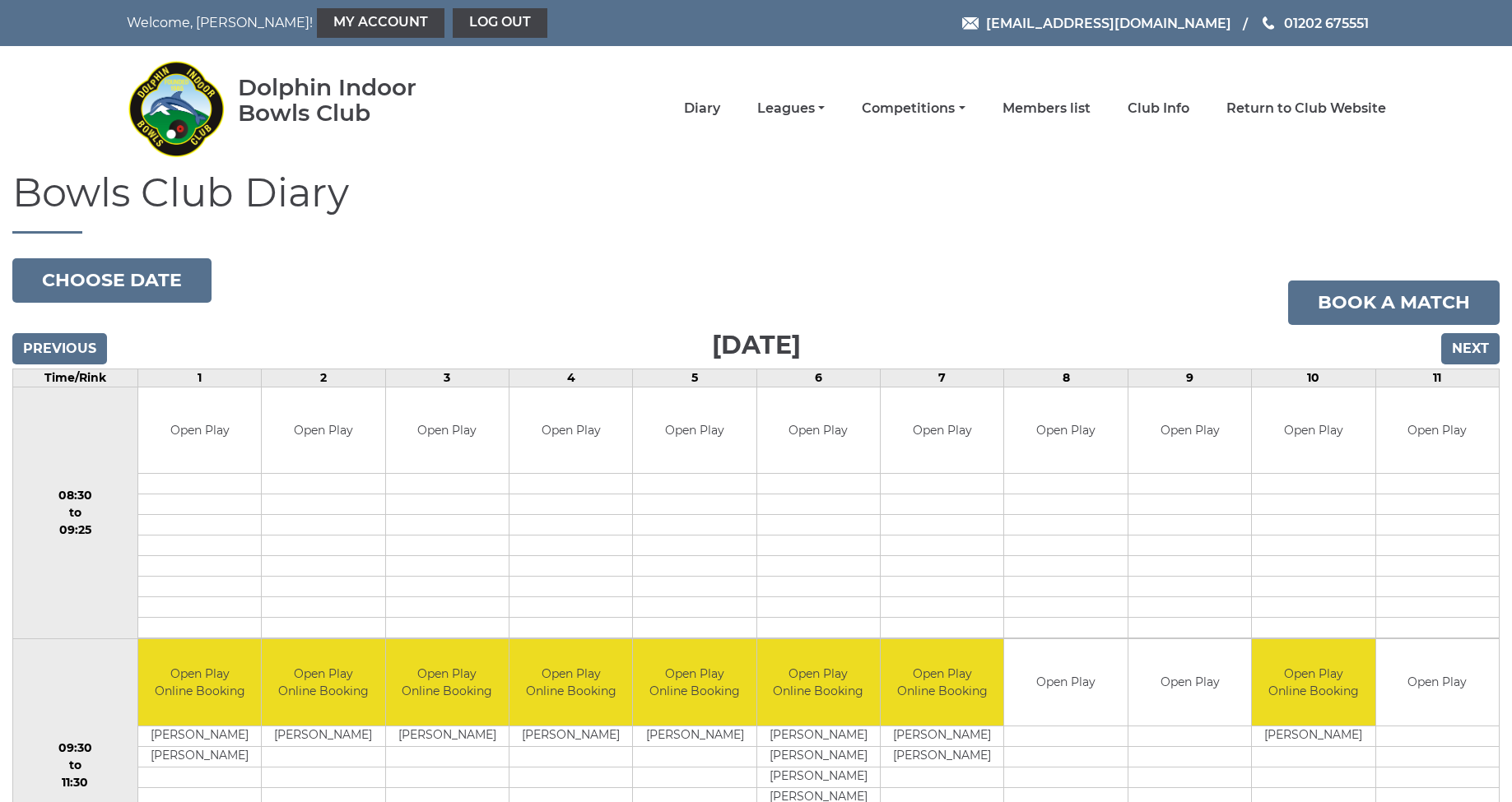
scroll to position [0, 0]
click at [864, 105] on li "Competitions Club competitions - Winter 2025/2026 Club competitions - Summer 20…" at bounding box center [895, 108] width 140 height 34
click at [825, 108] on link "Leagues" at bounding box center [791, 110] width 67 height 18
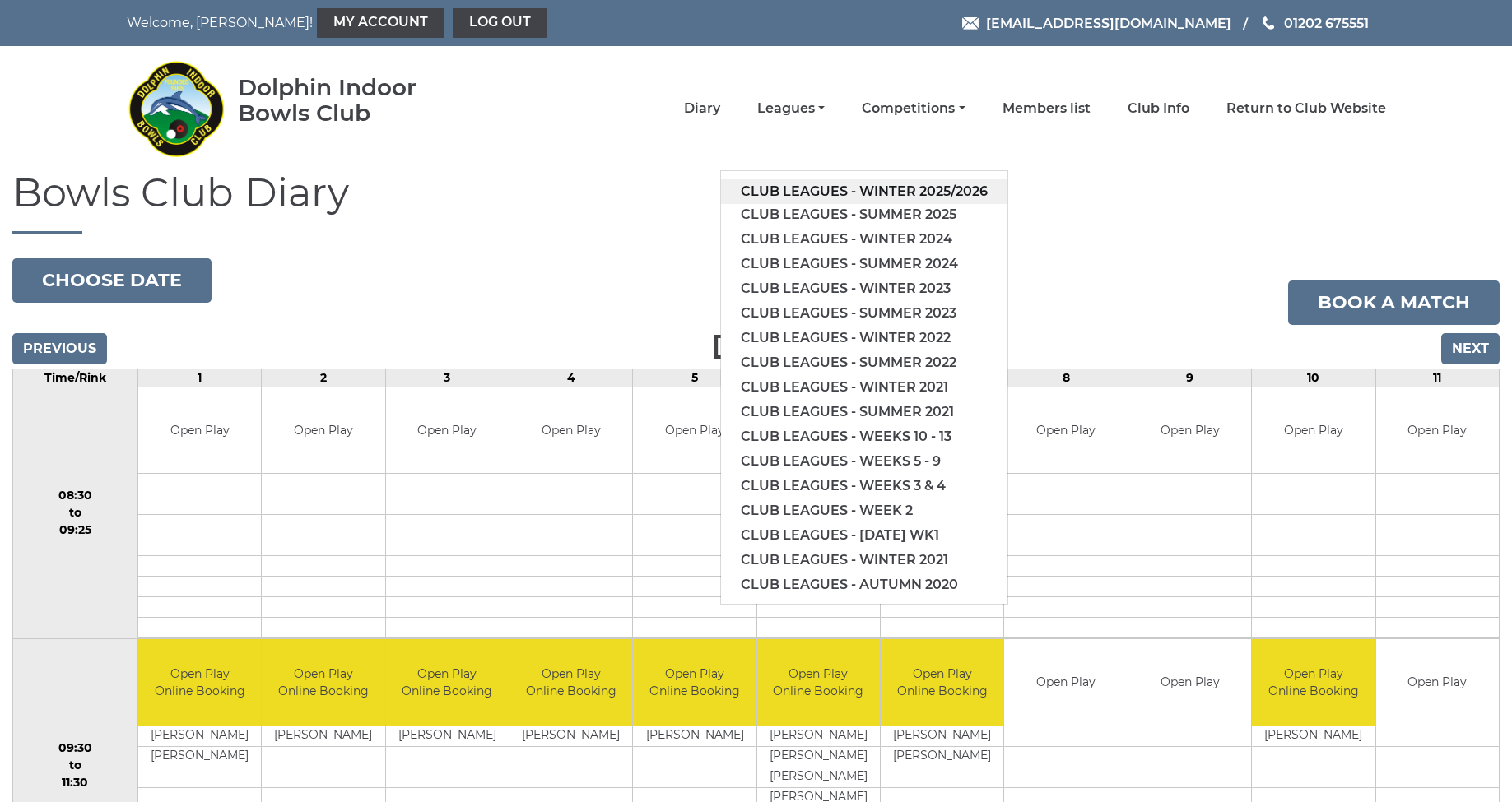
click at [863, 192] on link "Club leagues - Winter 2025/2026" at bounding box center [864, 191] width 286 height 25
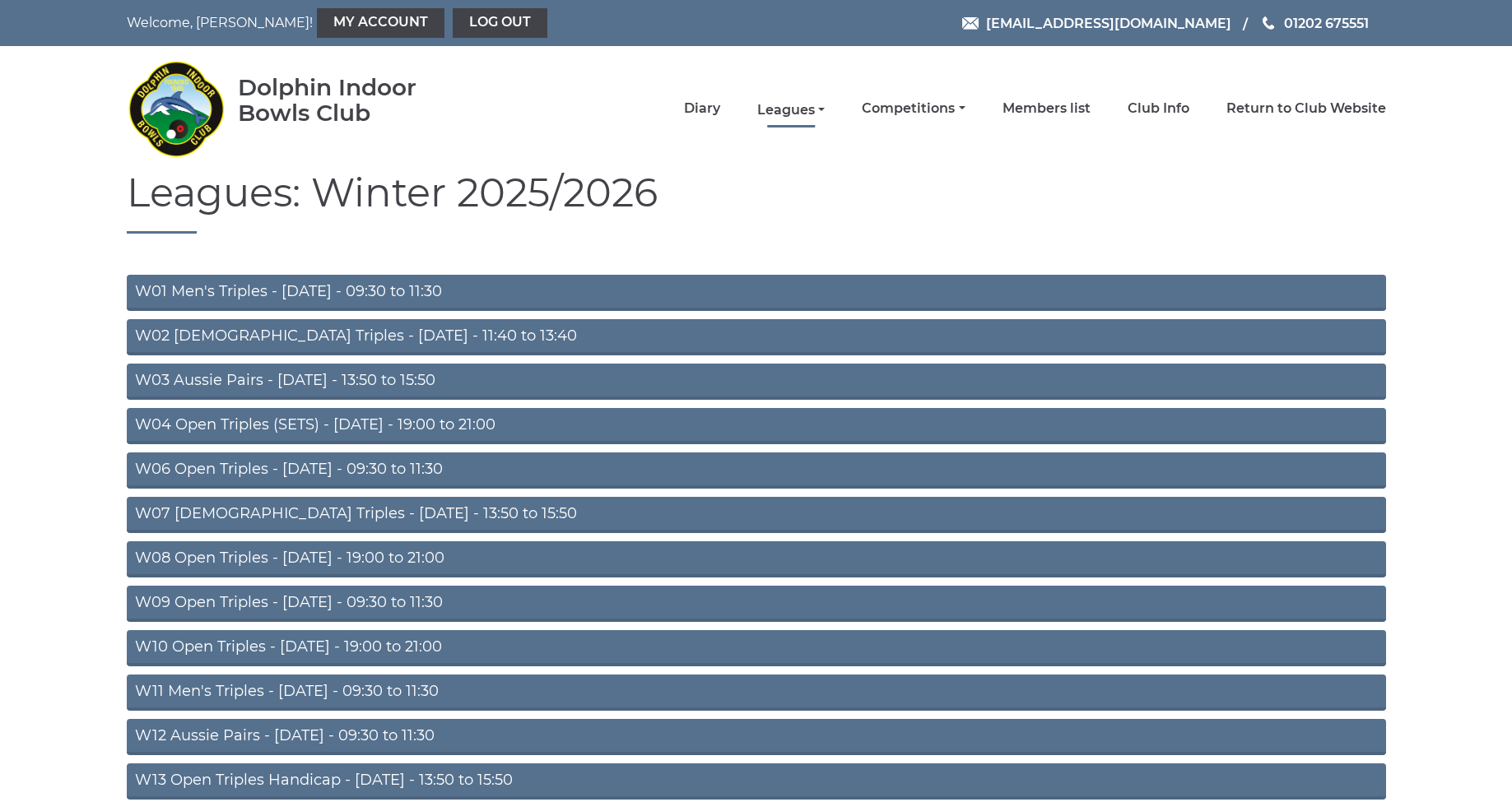
click at [825, 115] on link "Leagues" at bounding box center [791, 110] width 67 height 18
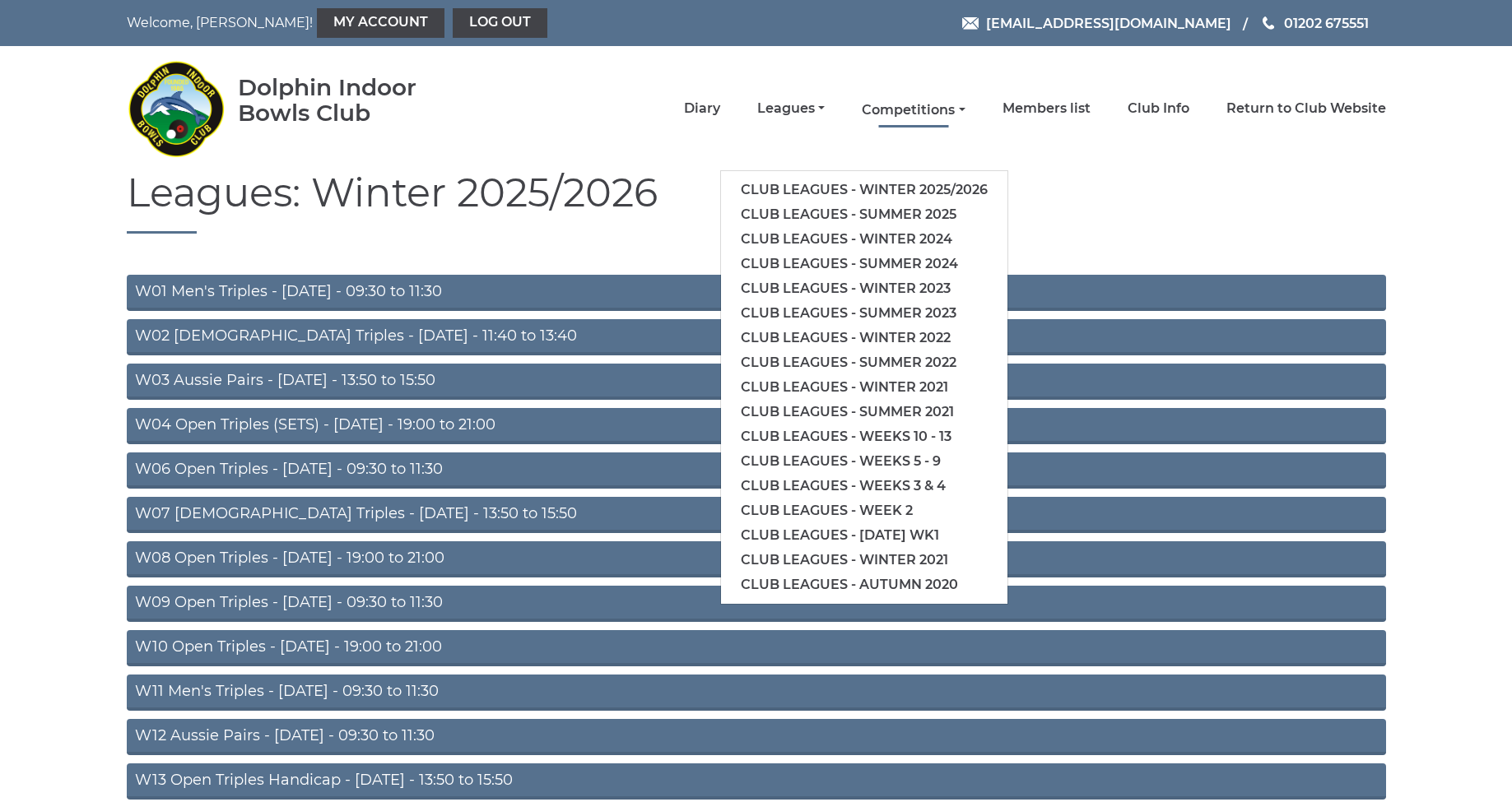
click at [945, 112] on link "Competitions" at bounding box center [913, 110] width 103 height 18
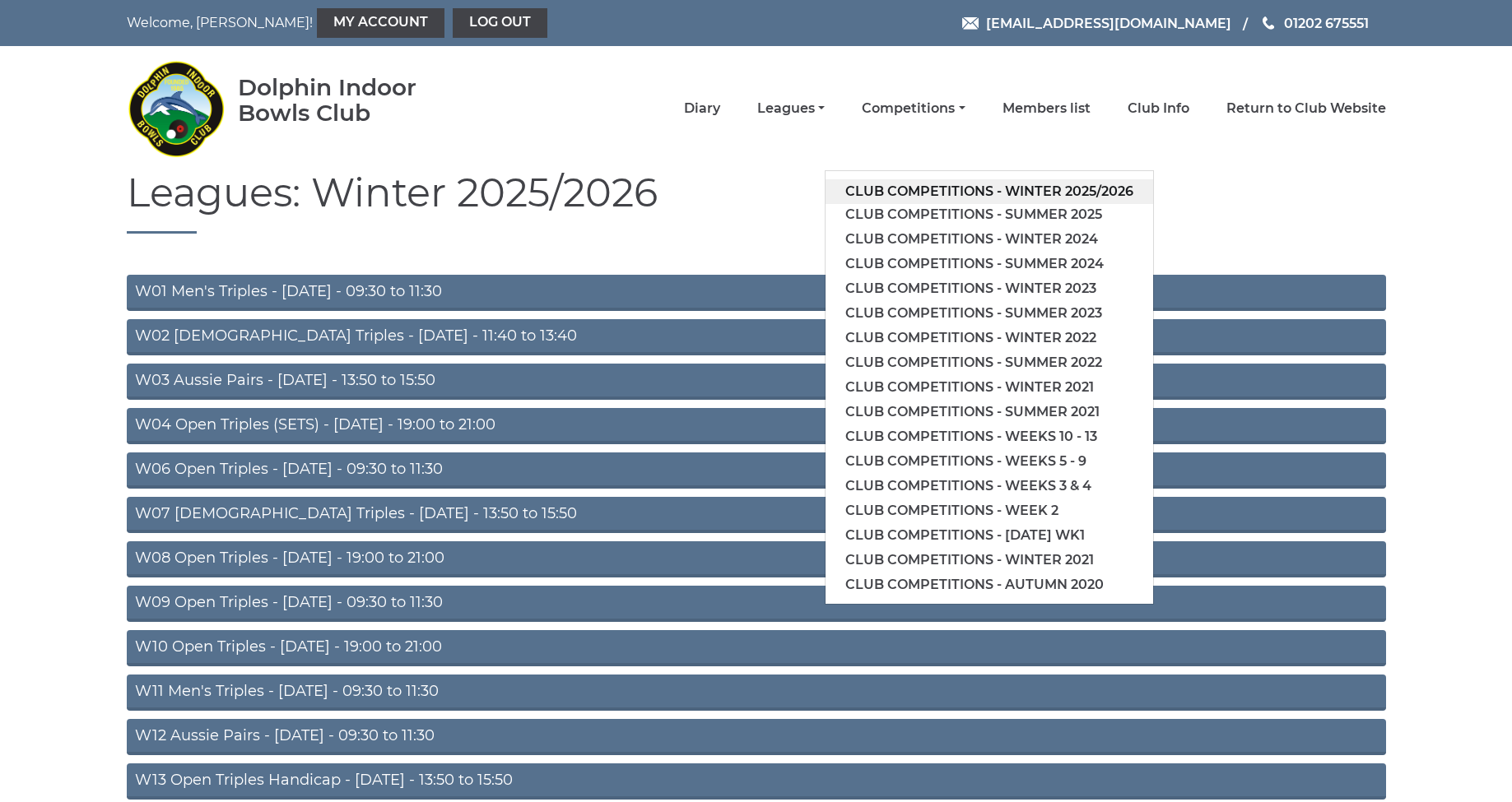
click at [978, 187] on link "Club competitions - Winter 2025/2026" at bounding box center [990, 191] width 328 height 25
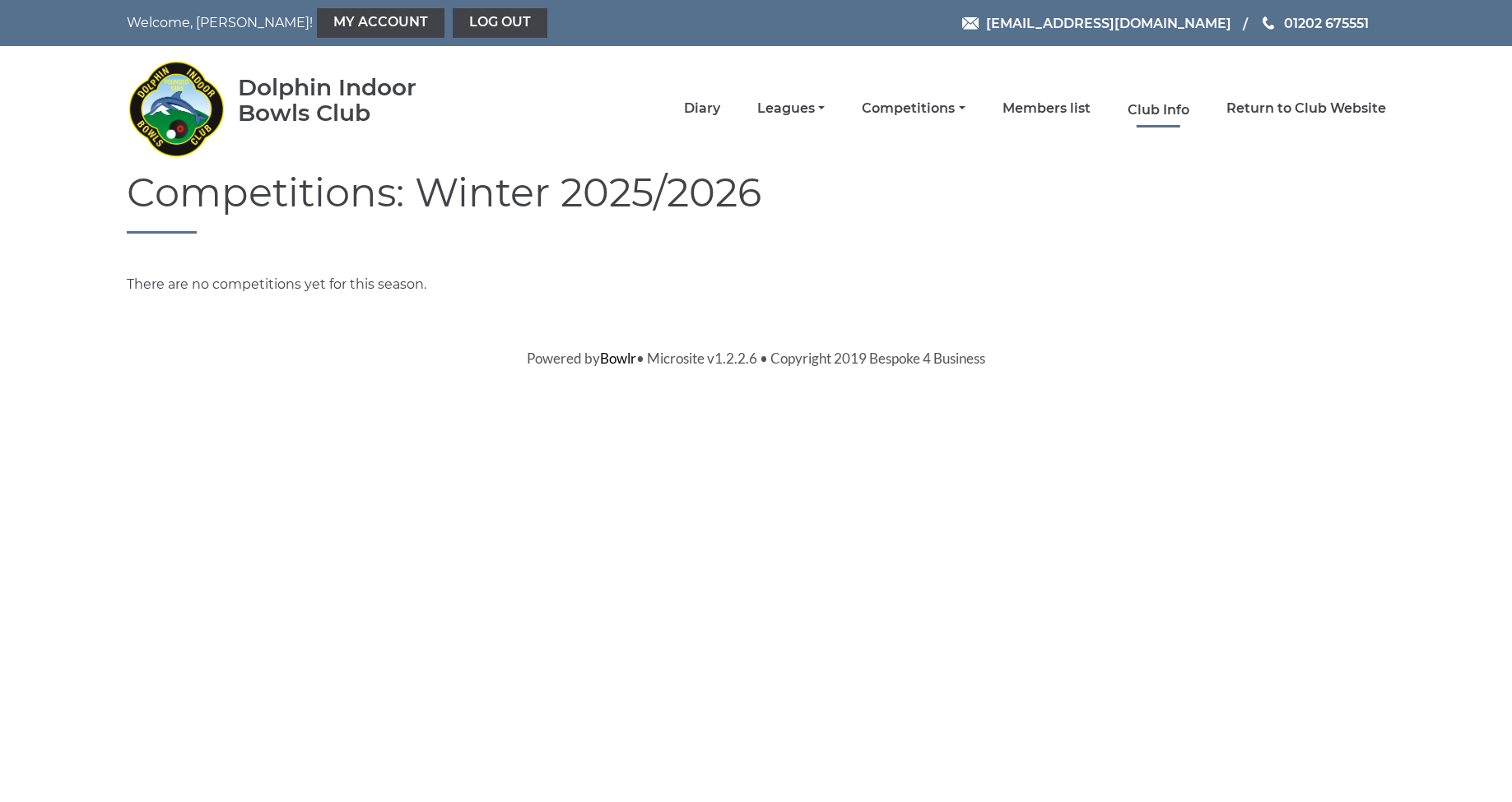
scroll to position [1, 0]
click at [1185, 108] on link "Club Info" at bounding box center [1159, 110] width 62 height 18
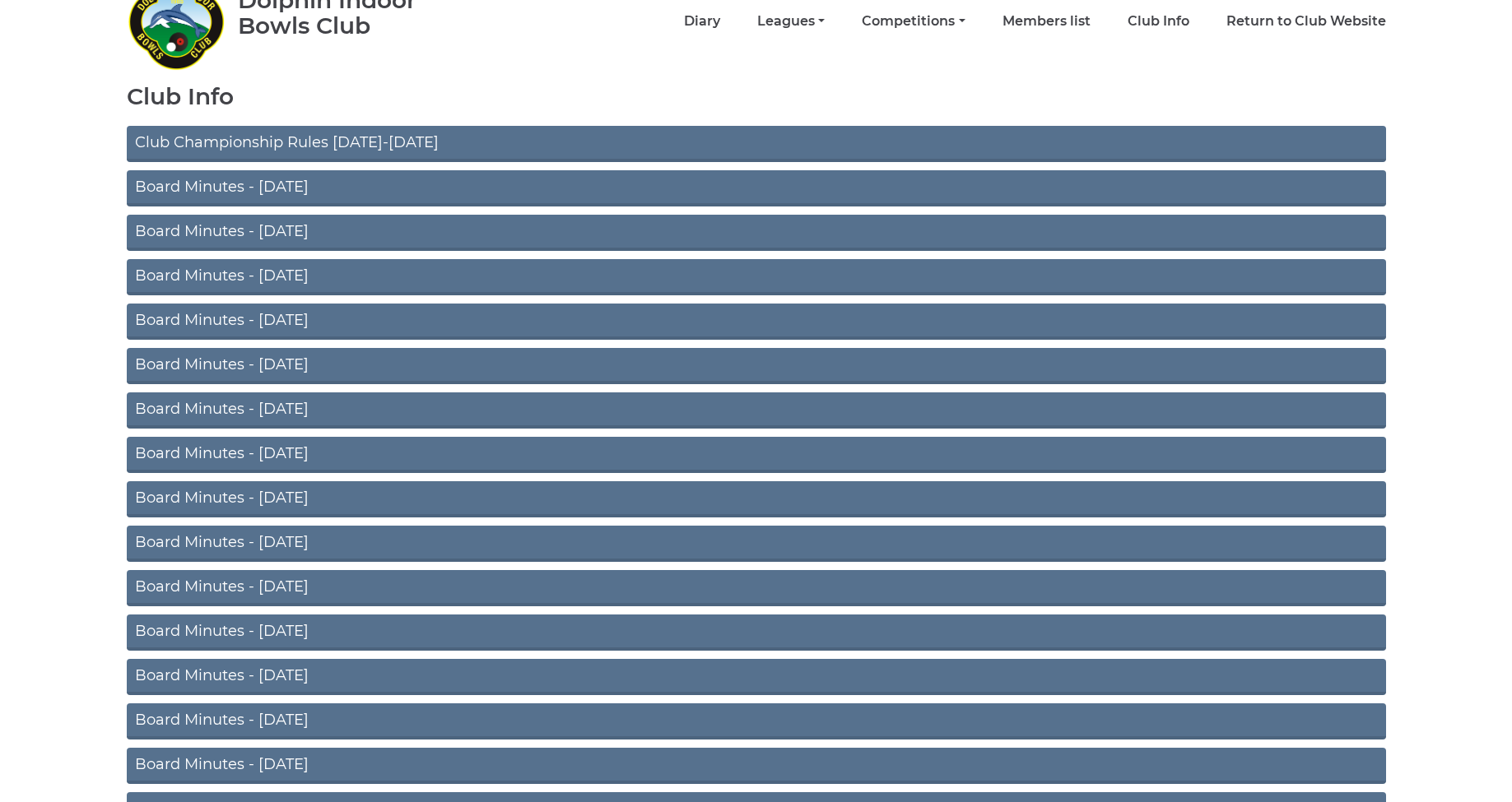
scroll to position [90, 0]
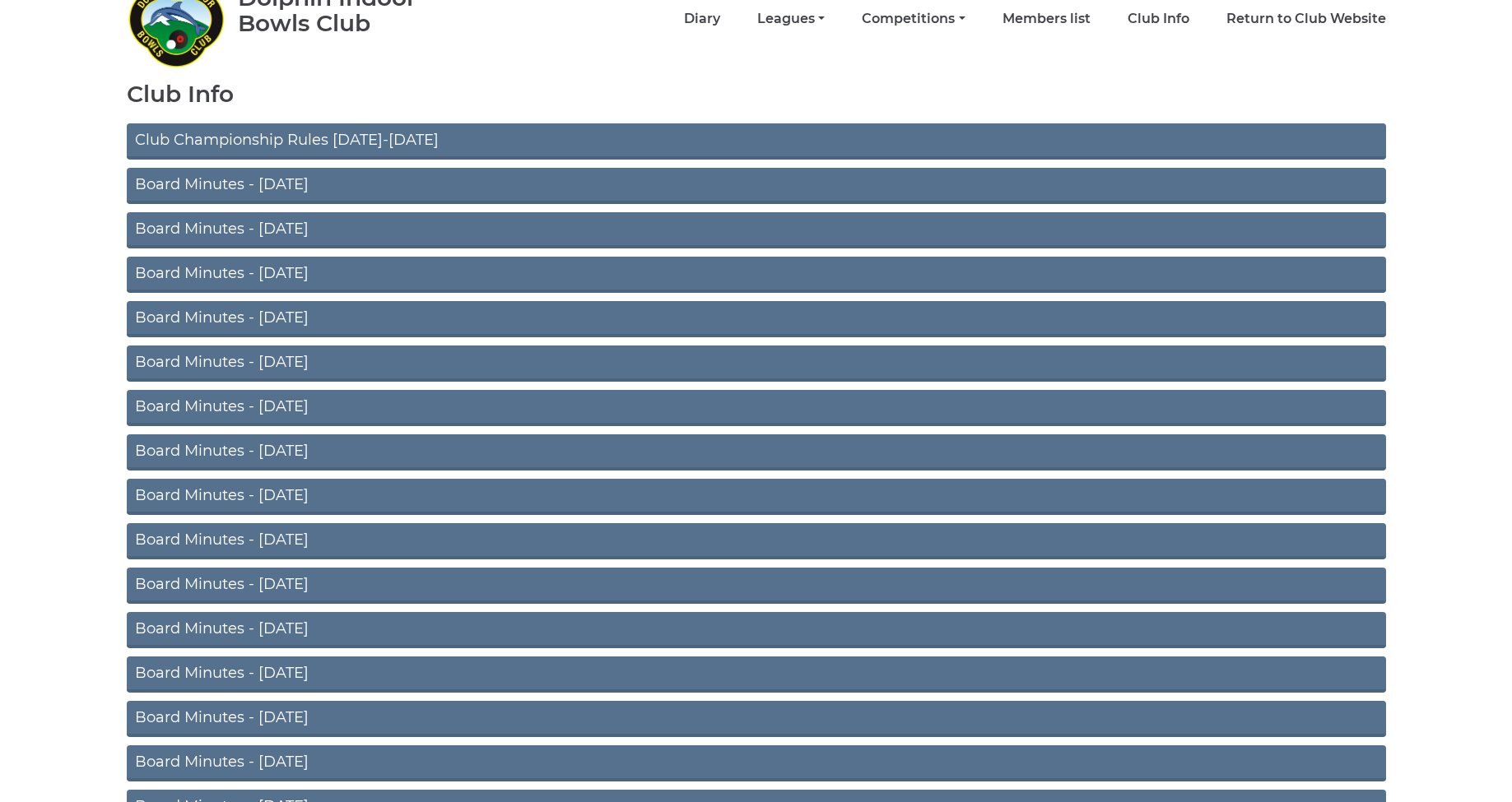
click at [254, 181] on link "Board Minutes - [DATE]" at bounding box center [757, 186] width 1260 height 36
